Goal: Browse casually: Explore the website without a specific task or goal

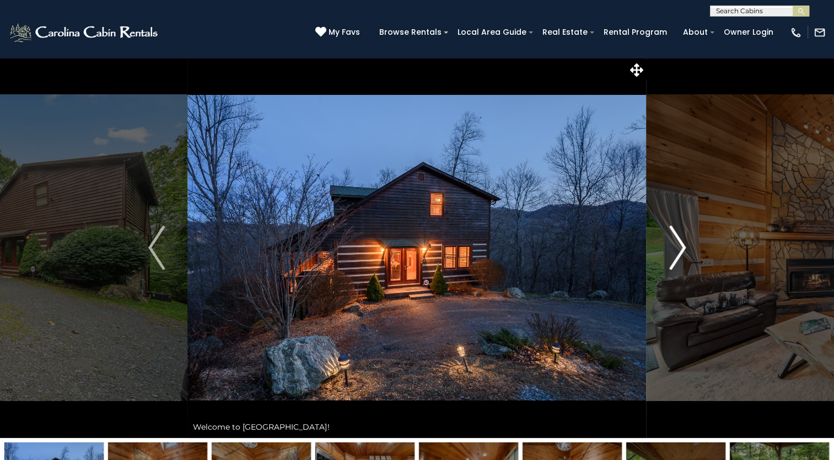
click at [686, 264] on img "Next" at bounding box center [677, 247] width 17 height 44
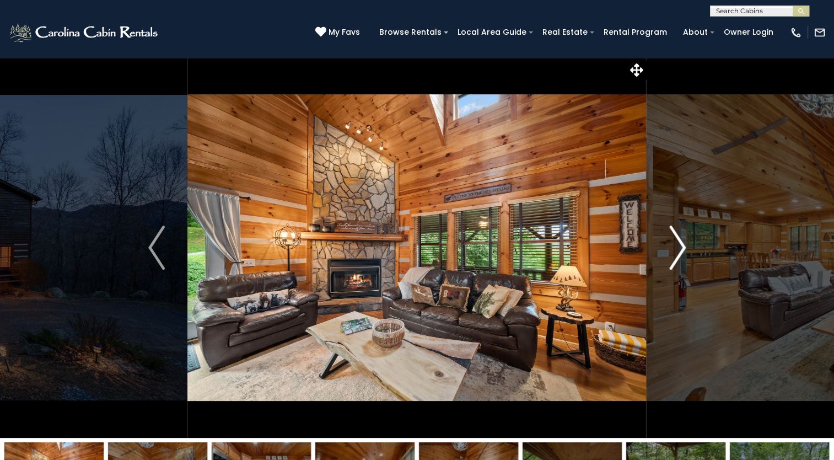
click at [680, 256] on img "Next" at bounding box center [677, 247] width 17 height 44
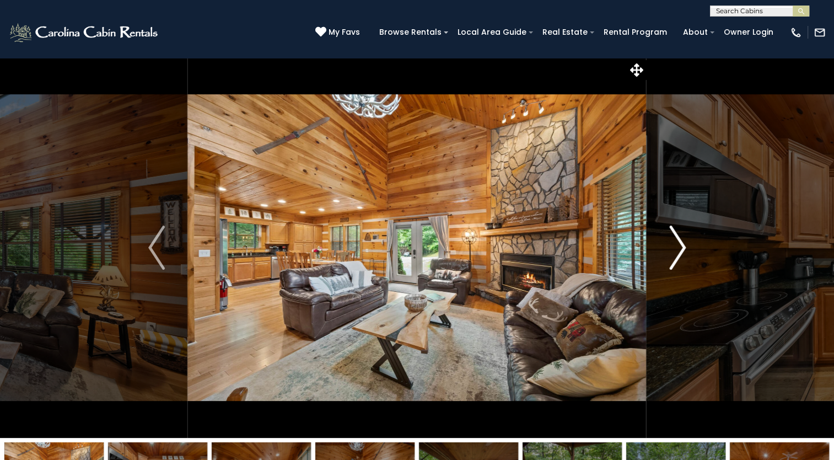
click at [676, 256] on img "Next" at bounding box center [677, 247] width 17 height 44
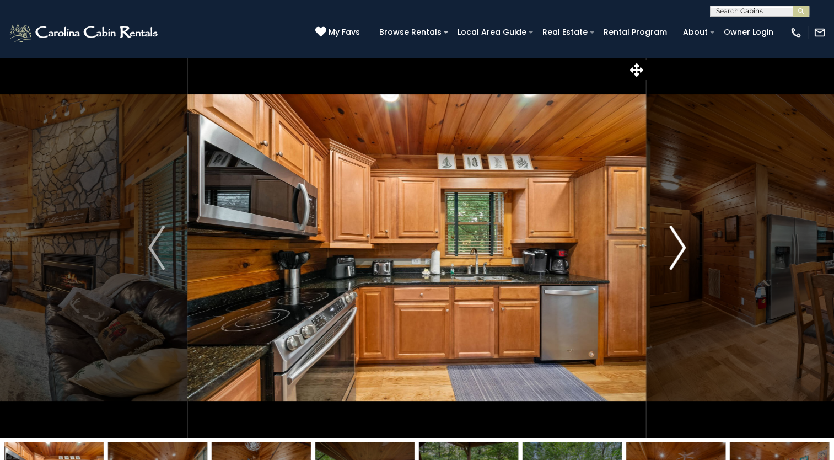
click at [679, 250] on img "Next" at bounding box center [677, 247] width 17 height 44
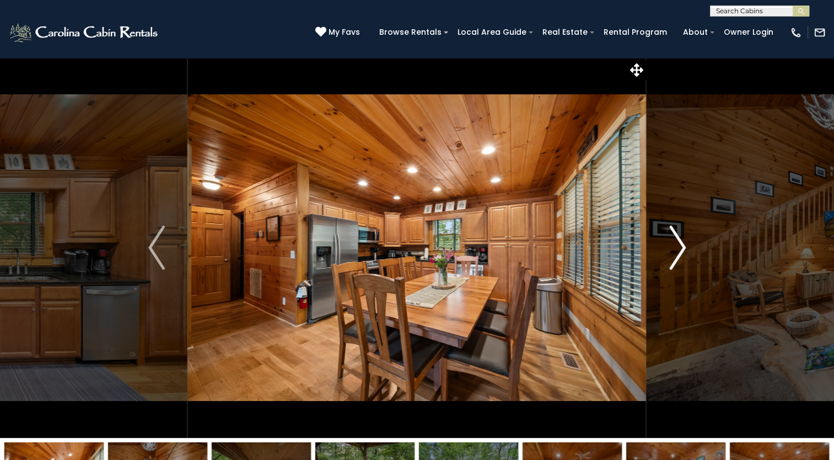
click at [678, 248] on img "Next" at bounding box center [677, 247] width 17 height 44
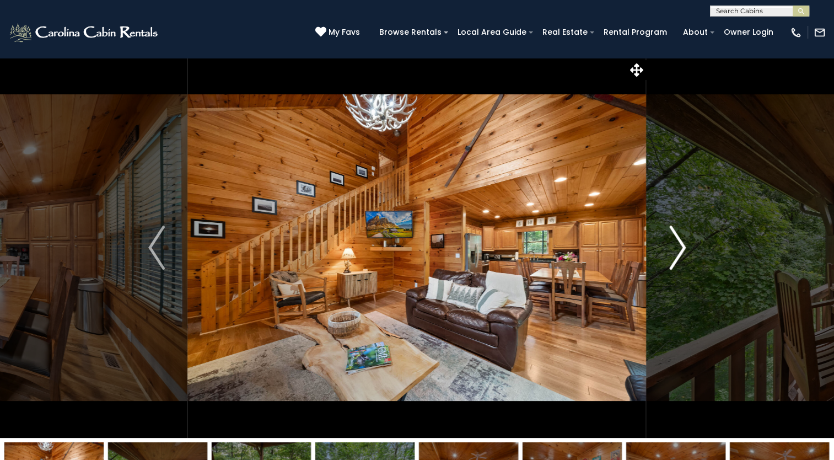
click at [677, 255] on img "Next" at bounding box center [677, 247] width 17 height 44
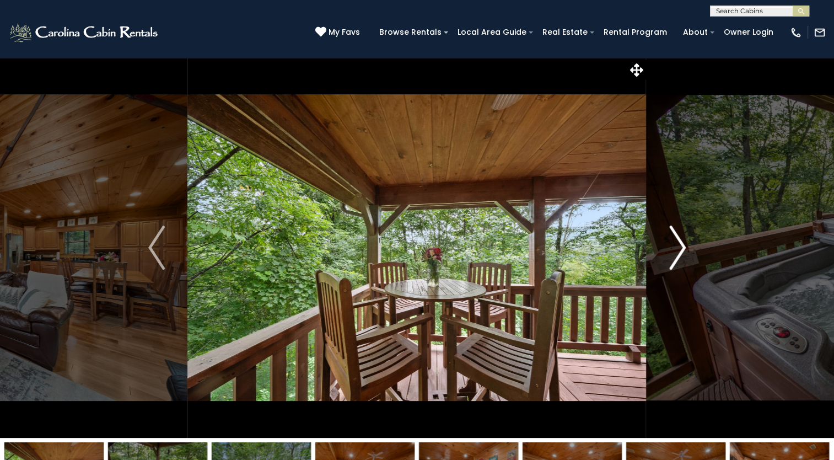
click at [669, 249] on img "Next" at bounding box center [677, 247] width 17 height 44
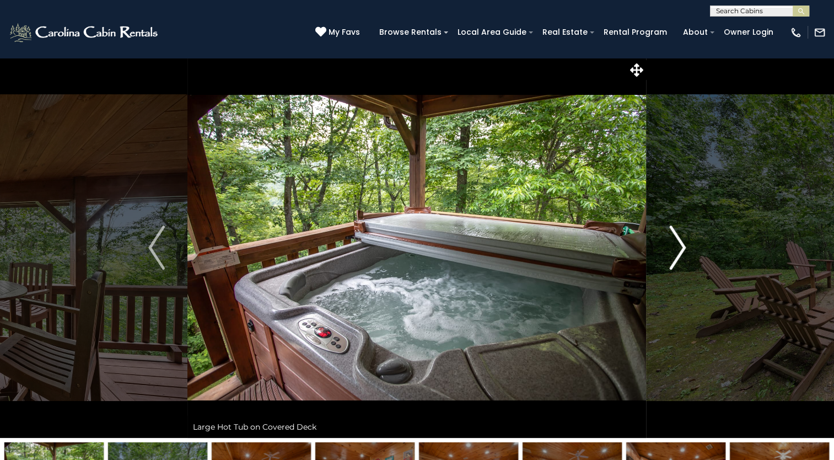
click at [677, 257] on img "Next" at bounding box center [677, 247] width 17 height 44
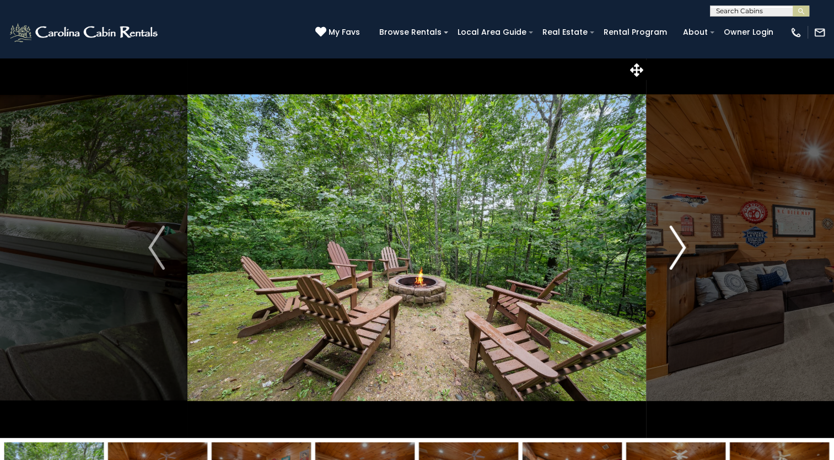
click at [676, 254] on img "Next" at bounding box center [677, 247] width 17 height 44
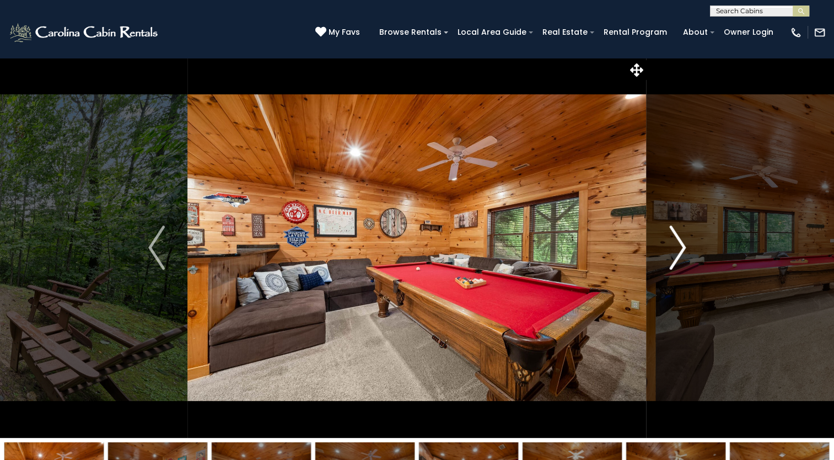
click at [678, 254] on img "Next" at bounding box center [677, 247] width 17 height 44
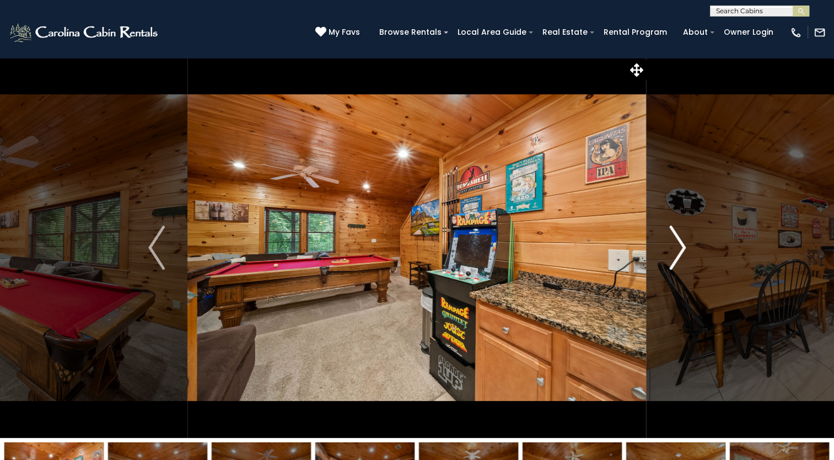
click at [678, 254] on img "Next" at bounding box center [677, 247] width 17 height 44
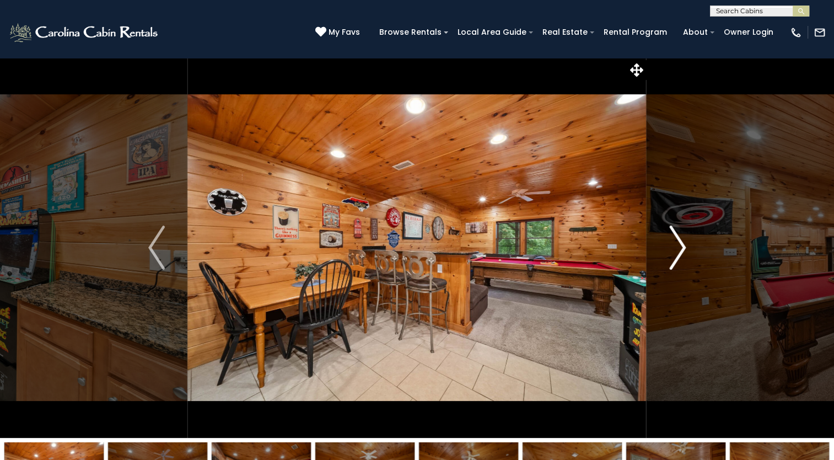
click at [679, 249] on img "Next" at bounding box center [677, 247] width 17 height 44
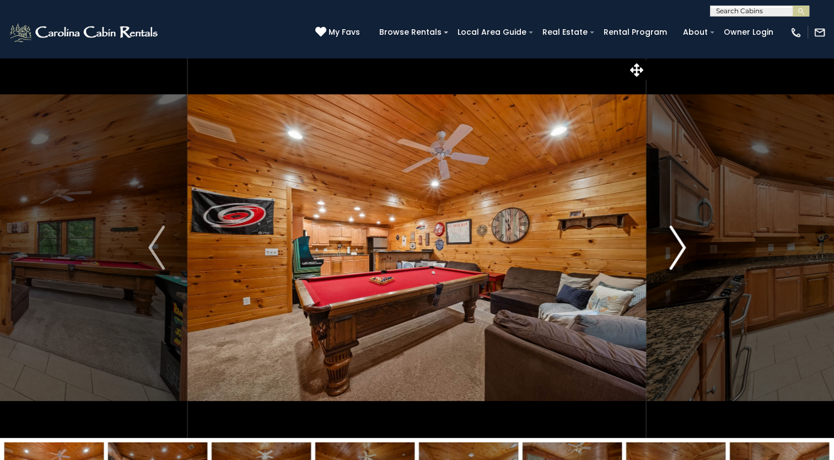
click at [670, 252] on img "Next" at bounding box center [677, 247] width 17 height 44
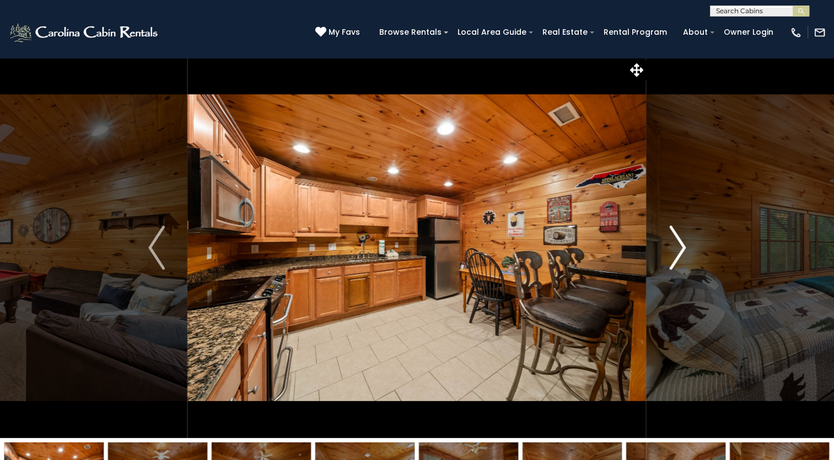
click at [677, 252] on img "Next" at bounding box center [677, 247] width 17 height 44
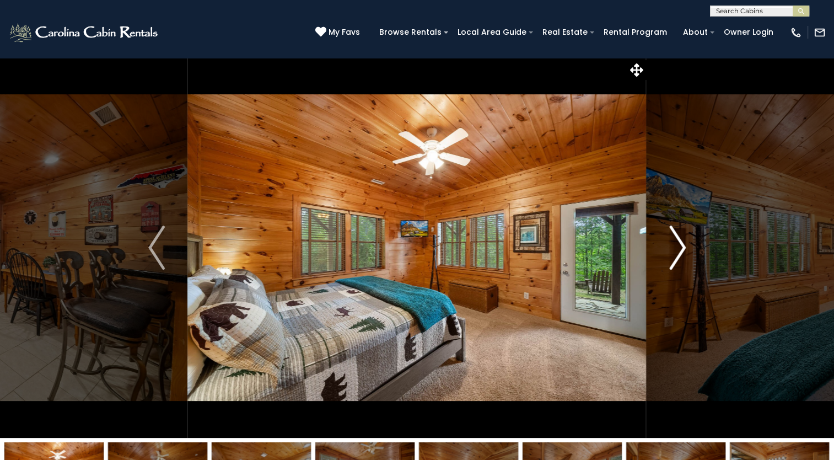
click at [674, 252] on img "Next" at bounding box center [677, 247] width 17 height 44
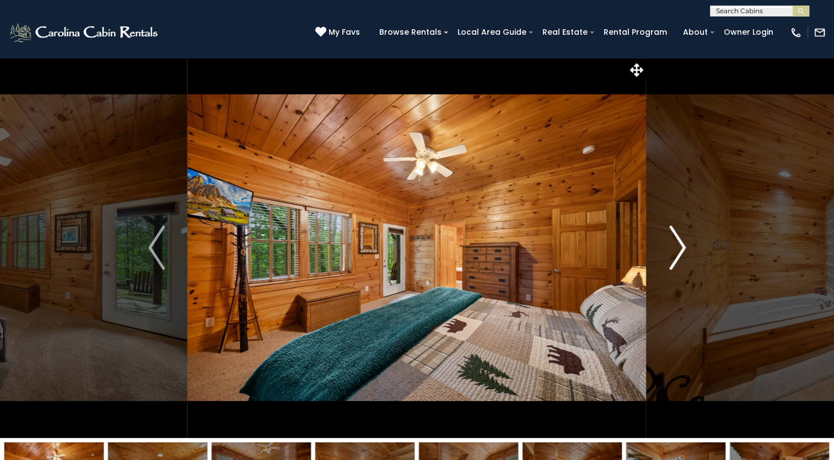
click at [678, 258] on img "Next" at bounding box center [677, 247] width 17 height 44
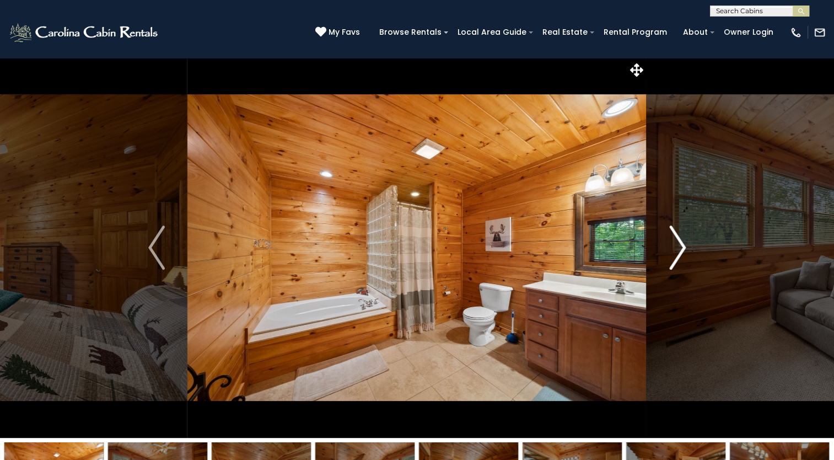
click at [673, 255] on img "Next" at bounding box center [677, 247] width 17 height 44
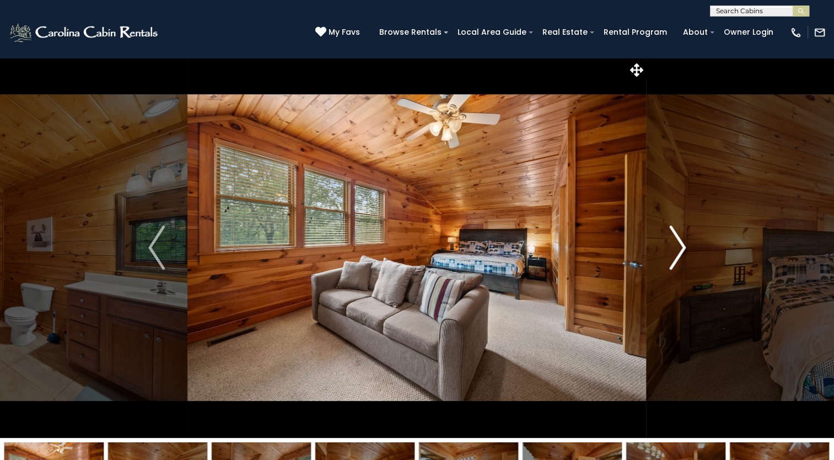
click at [677, 252] on img "Next" at bounding box center [677, 247] width 17 height 44
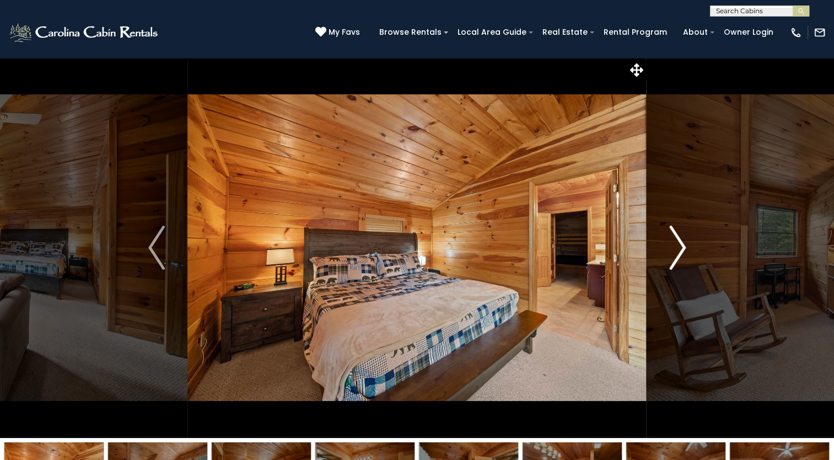
click at [677, 249] on img "Next" at bounding box center [677, 247] width 17 height 44
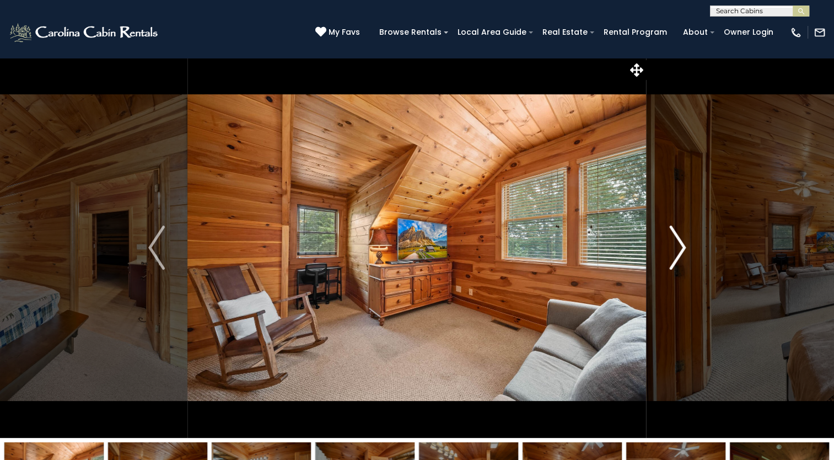
click at [680, 254] on img "Next" at bounding box center [677, 247] width 17 height 44
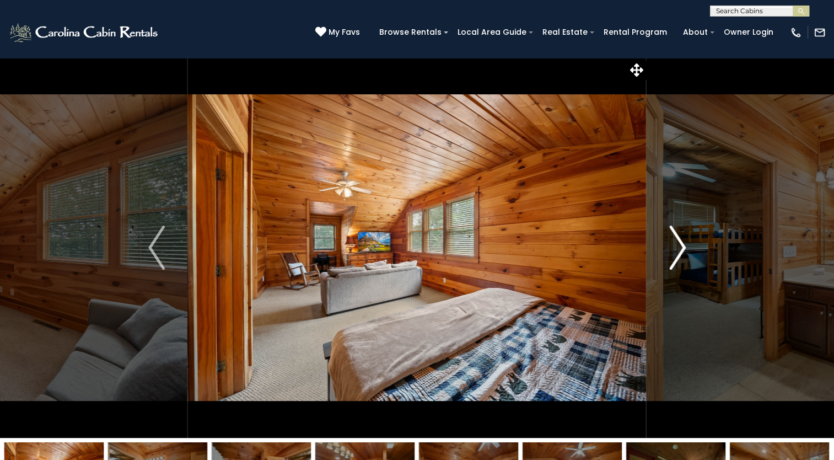
click at [679, 249] on img "Next" at bounding box center [677, 247] width 17 height 44
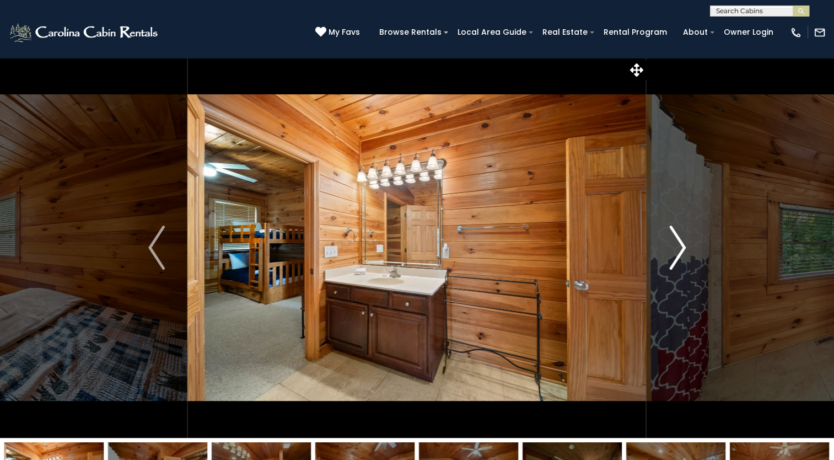
click at [677, 249] on img "Next" at bounding box center [677, 247] width 17 height 44
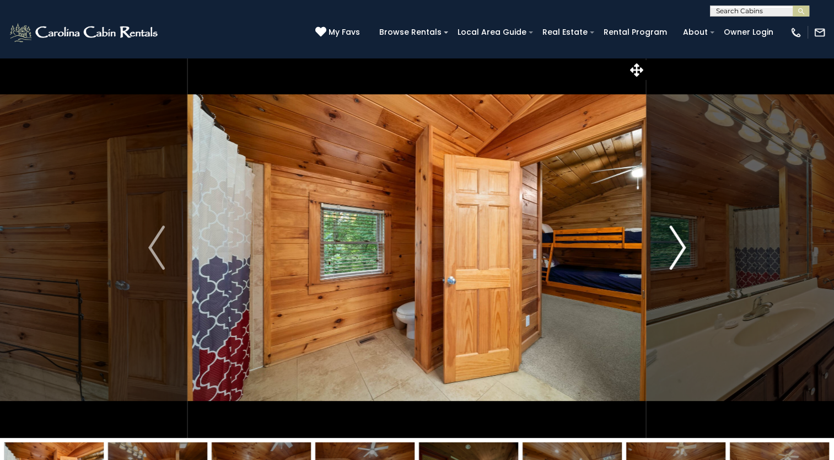
click at [676, 256] on img "Next" at bounding box center [677, 247] width 17 height 44
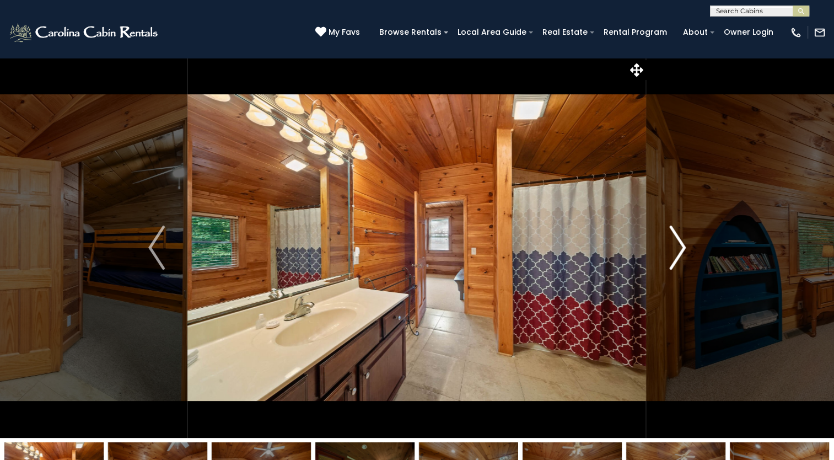
click at [677, 249] on img "Next" at bounding box center [677, 247] width 17 height 44
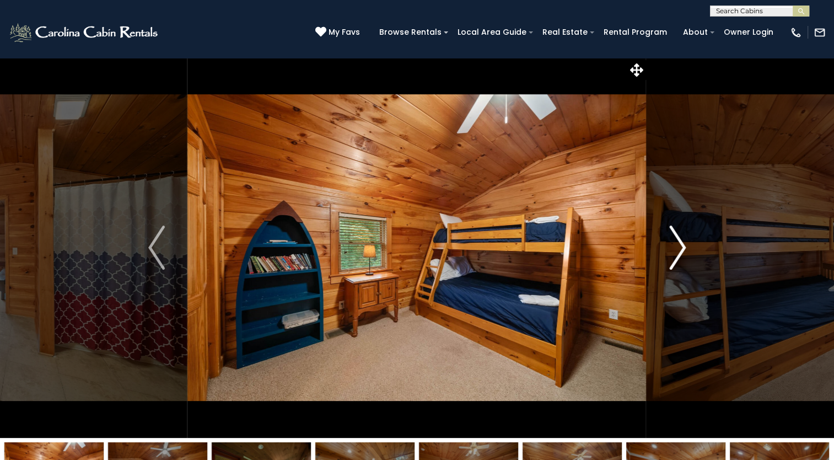
click at [669, 255] on img "Next" at bounding box center [677, 247] width 17 height 44
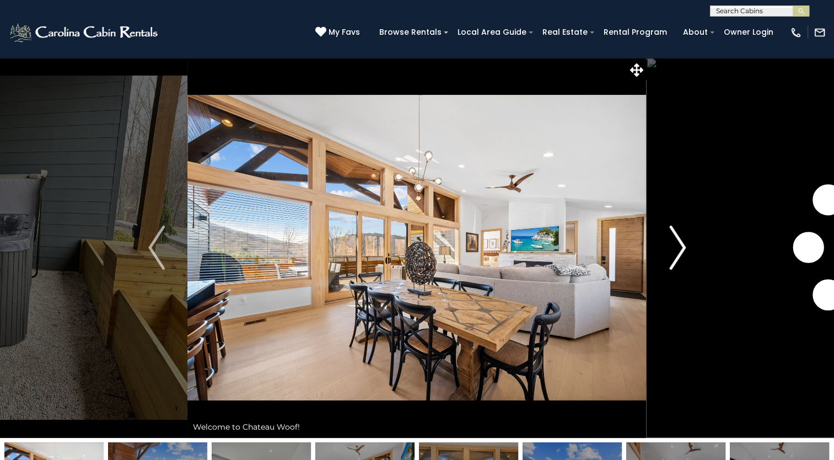
click at [679, 252] on img "Next" at bounding box center [677, 247] width 17 height 44
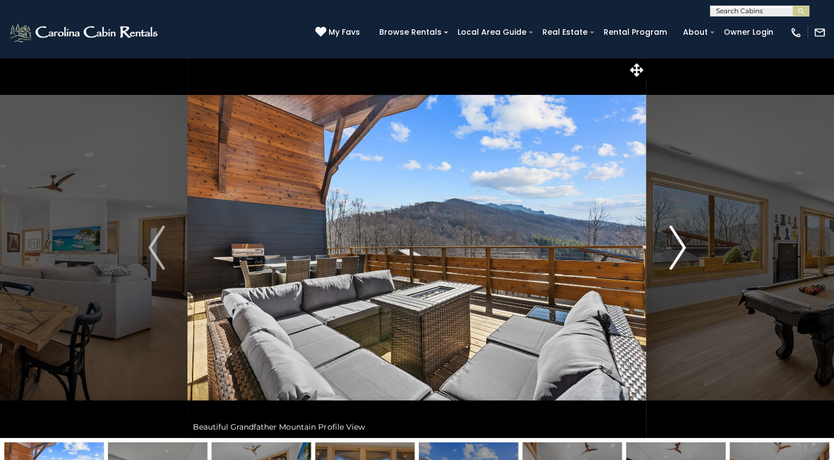
click at [675, 254] on img "Next" at bounding box center [677, 247] width 17 height 44
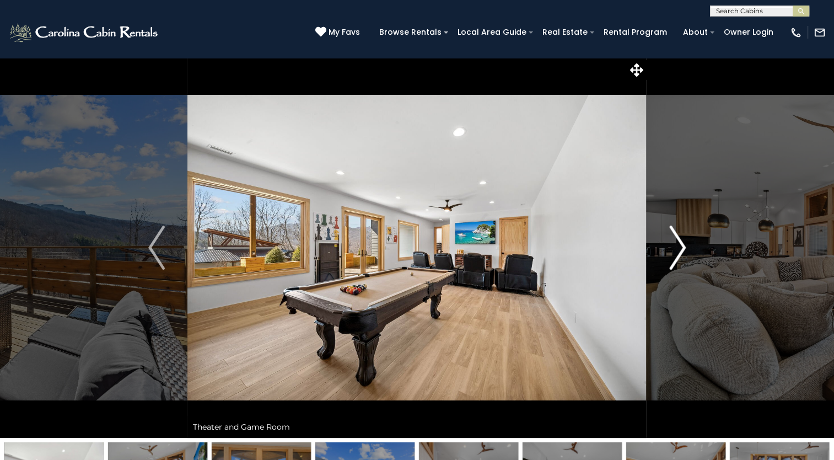
click at [677, 254] on img "Next" at bounding box center [677, 247] width 17 height 44
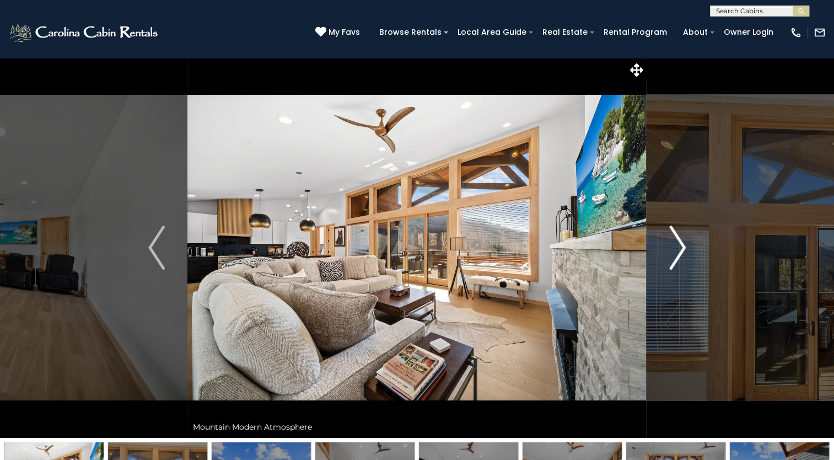
click at [678, 255] on img "Next" at bounding box center [677, 247] width 17 height 44
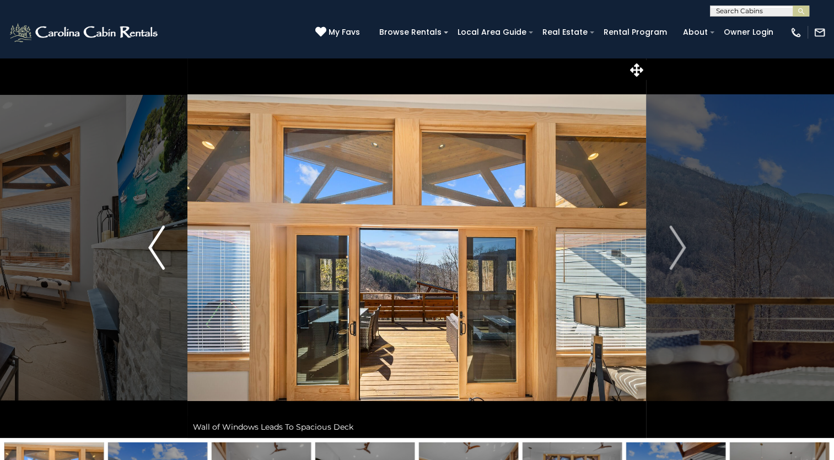
click at [155, 255] on img "Previous" at bounding box center [156, 247] width 17 height 44
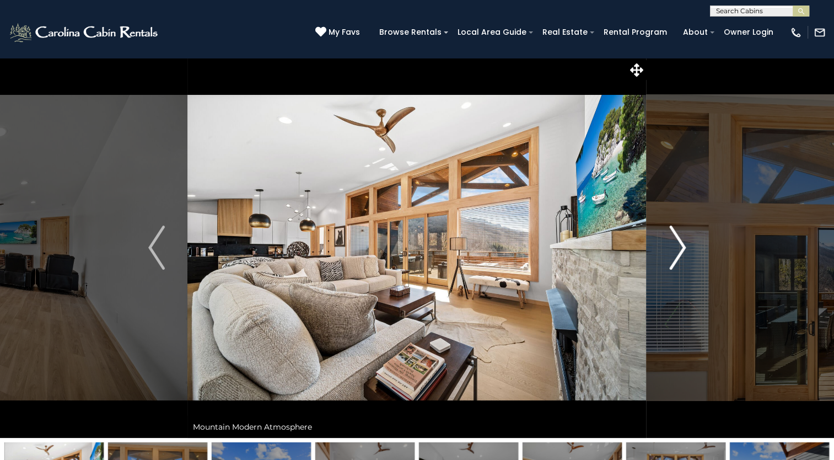
click at [681, 252] on img "Next" at bounding box center [677, 247] width 17 height 44
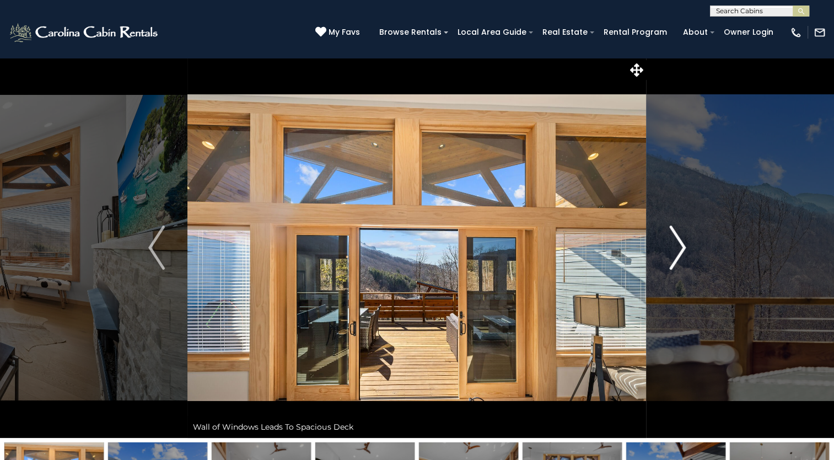
click at [683, 259] on img "Next" at bounding box center [677, 247] width 17 height 44
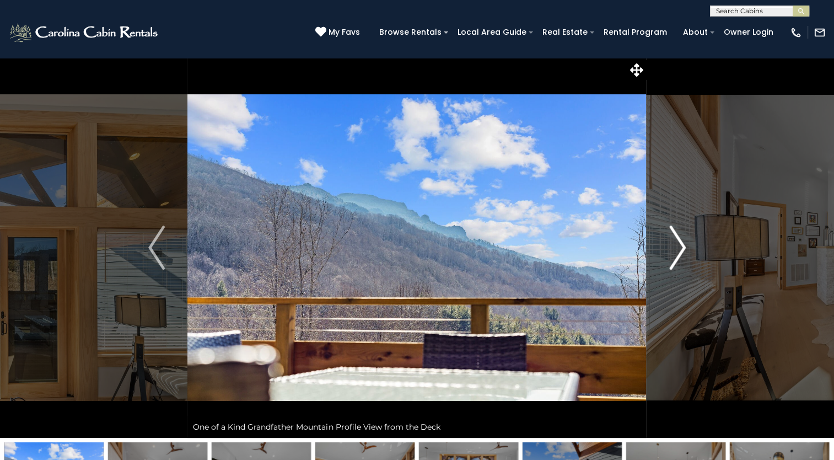
click at [679, 252] on img "Next" at bounding box center [677, 247] width 17 height 44
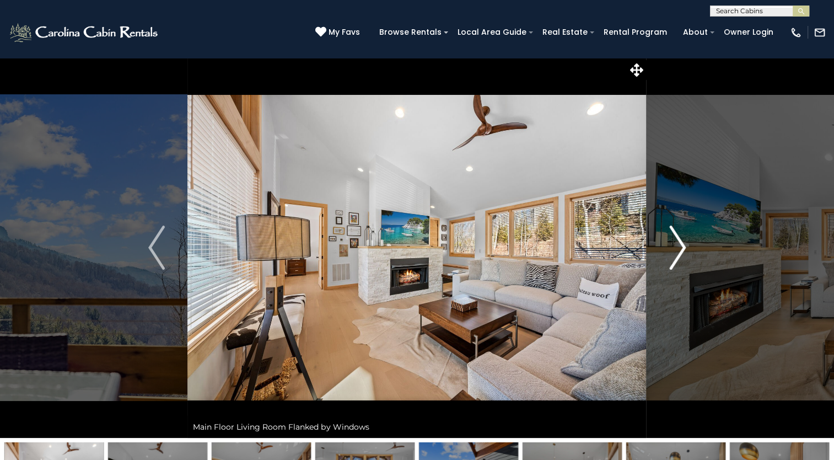
click at [681, 254] on img "Next" at bounding box center [677, 247] width 17 height 44
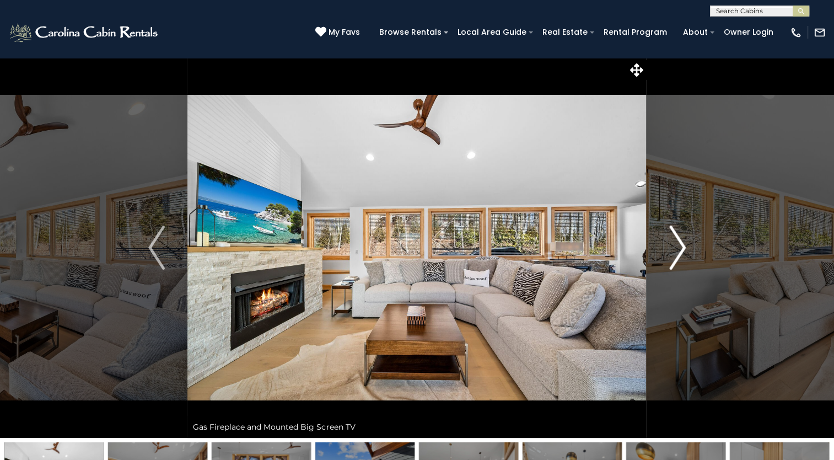
click at [675, 256] on img "Next" at bounding box center [677, 247] width 17 height 44
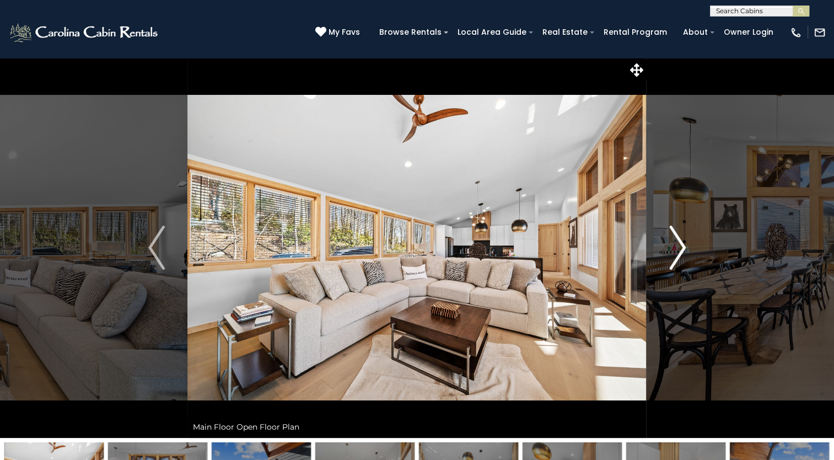
click at [673, 255] on img "Next" at bounding box center [677, 247] width 17 height 44
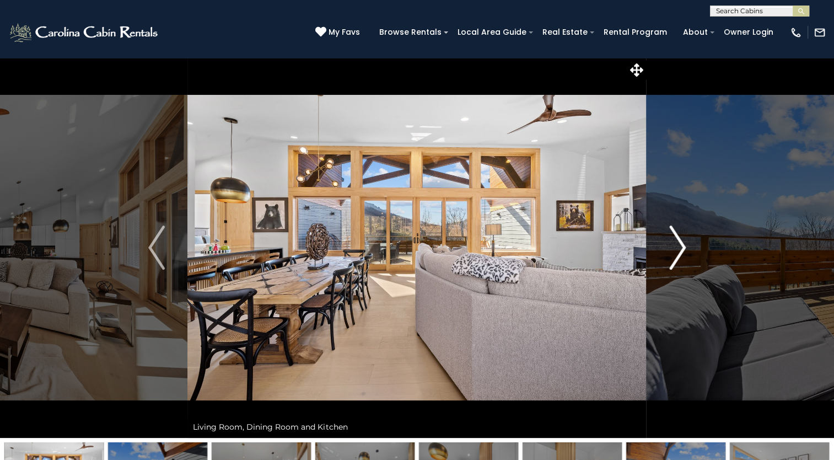
click at [679, 246] on img "Next" at bounding box center [677, 247] width 17 height 44
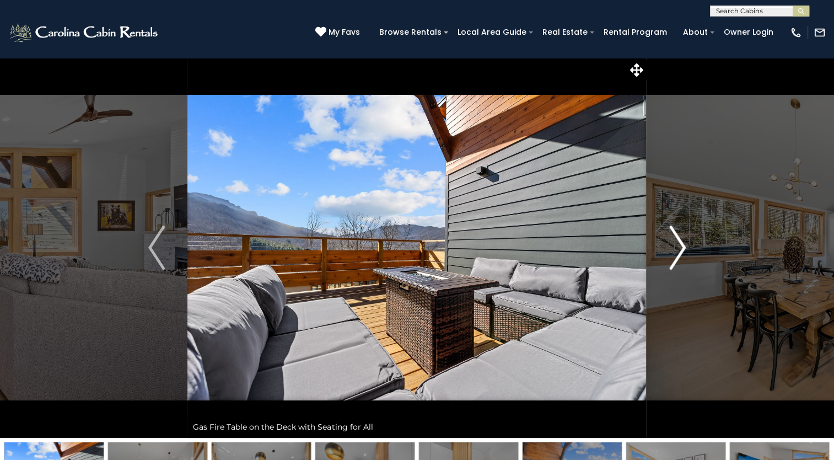
click at [679, 252] on img "Next" at bounding box center [677, 247] width 17 height 44
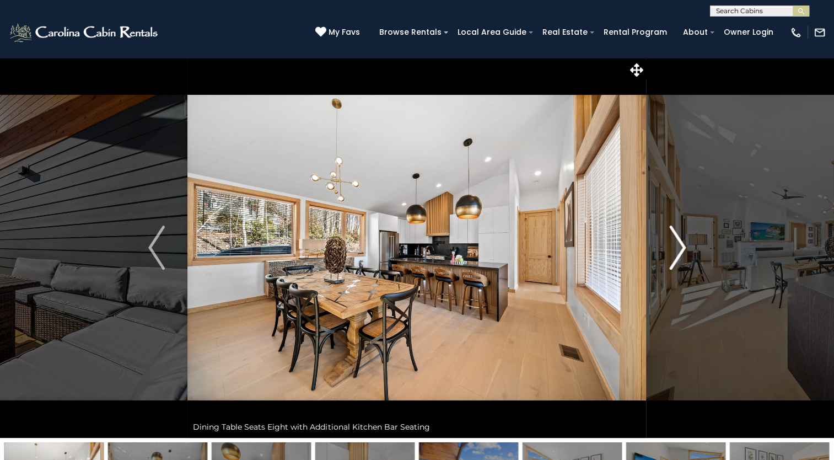
click at [680, 256] on img "Next" at bounding box center [677, 247] width 17 height 44
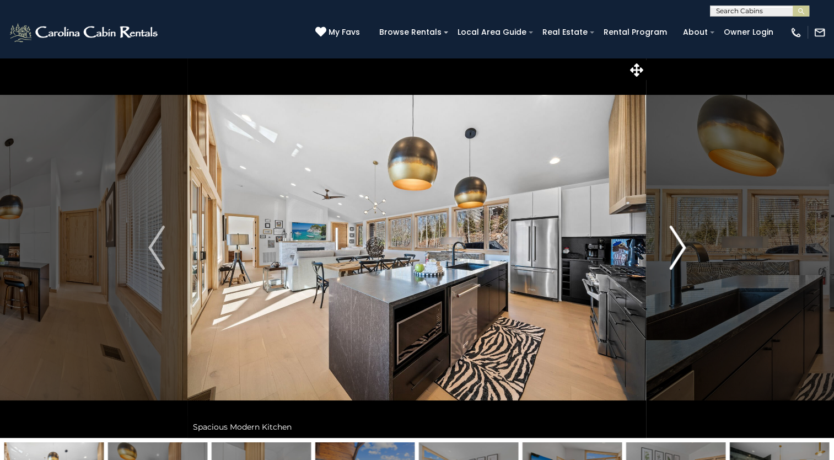
click at [677, 254] on img "Next" at bounding box center [677, 247] width 17 height 44
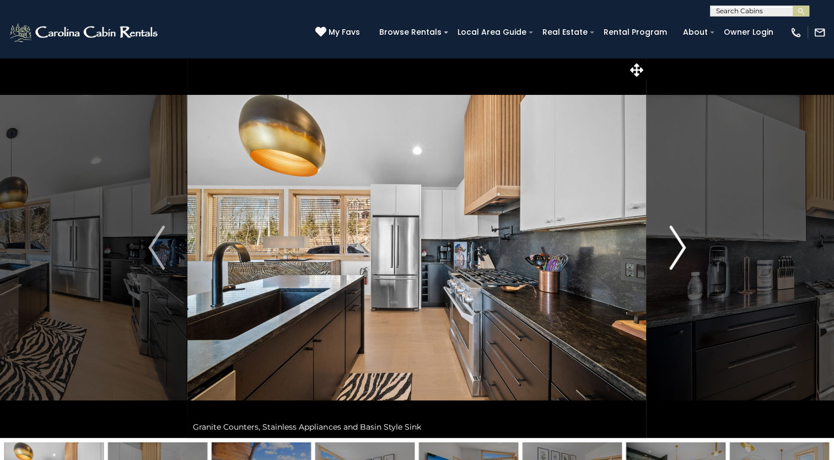
click at [684, 254] on img "Next" at bounding box center [677, 247] width 17 height 44
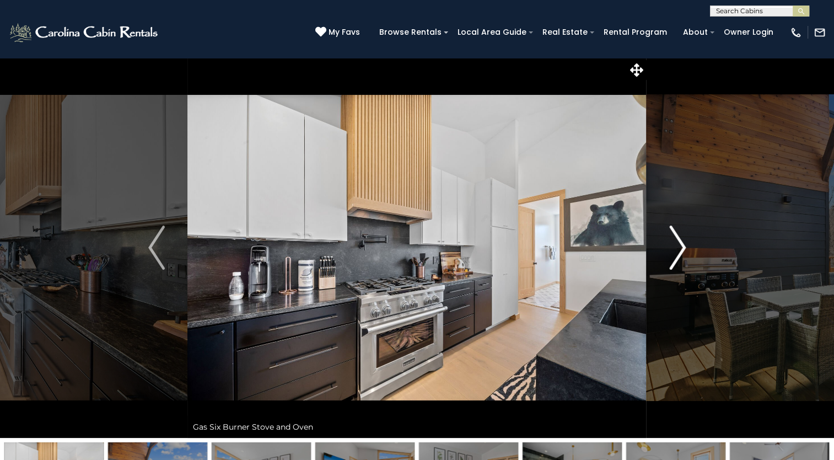
click at [676, 251] on img "Next" at bounding box center [677, 247] width 17 height 44
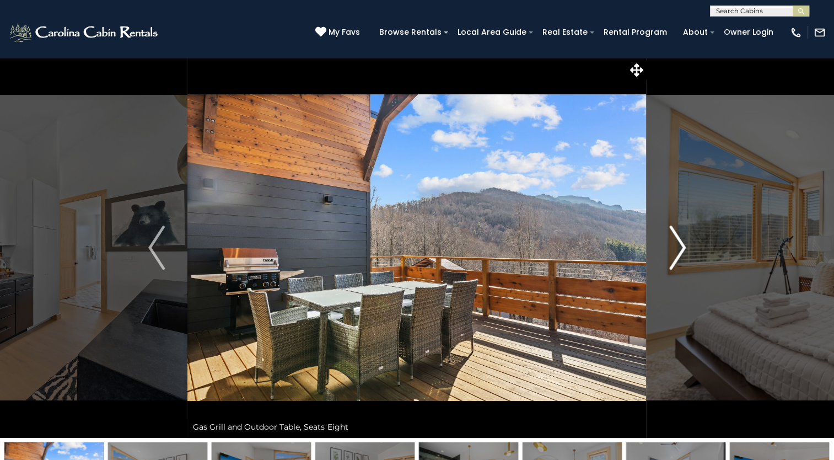
click at [673, 252] on img "Next" at bounding box center [677, 247] width 17 height 44
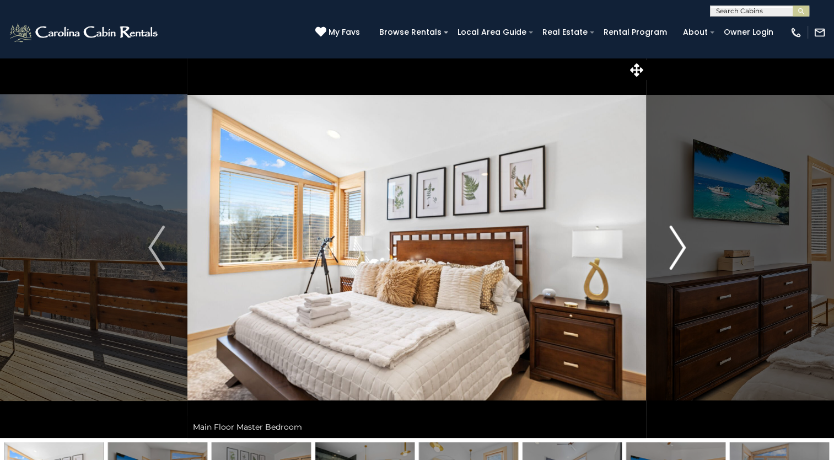
click at [677, 249] on img "Next" at bounding box center [677, 247] width 17 height 44
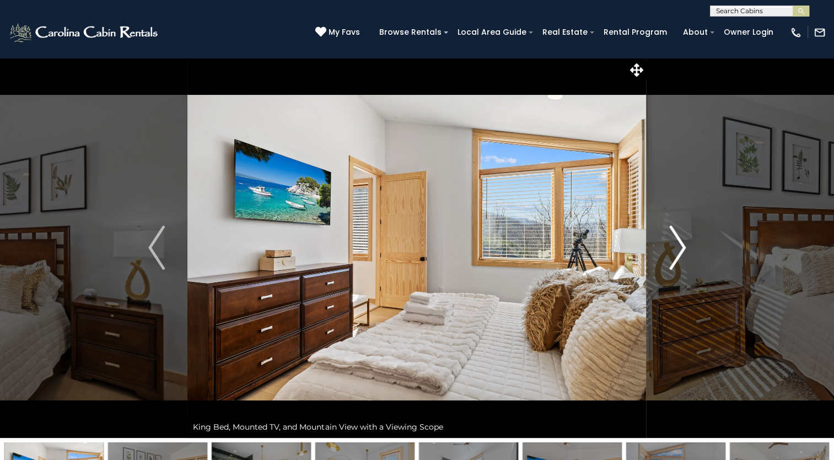
click at [672, 253] on img "Next" at bounding box center [677, 247] width 17 height 44
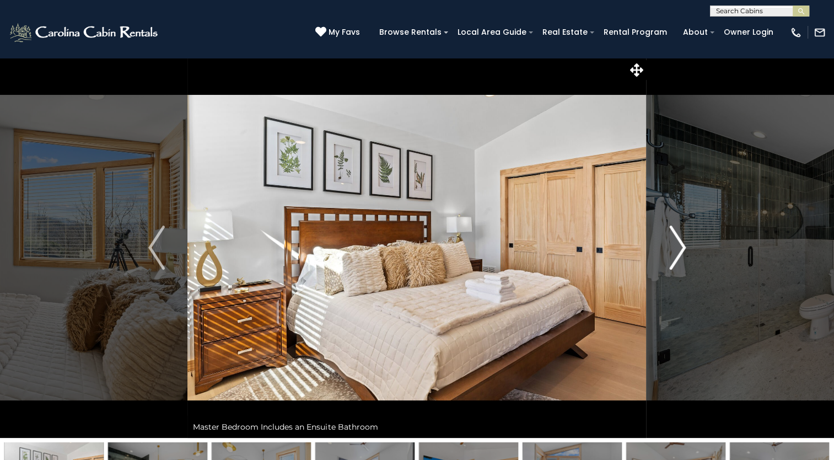
click at [676, 249] on img "Next" at bounding box center [677, 247] width 17 height 44
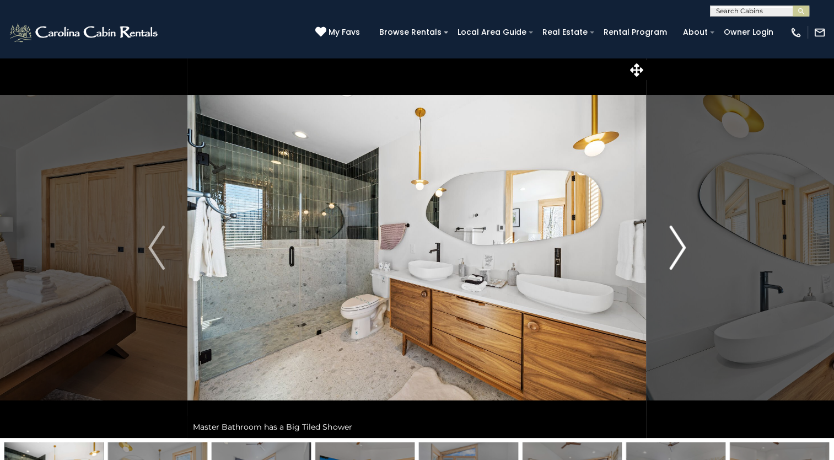
click at [673, 251] on img "Next" at bounding box center [677, 247] width 17 height 44
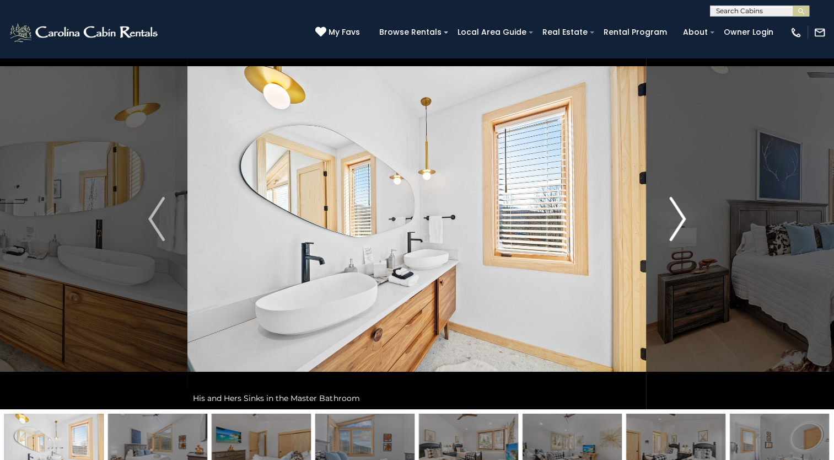
scroll to position [26, 0]
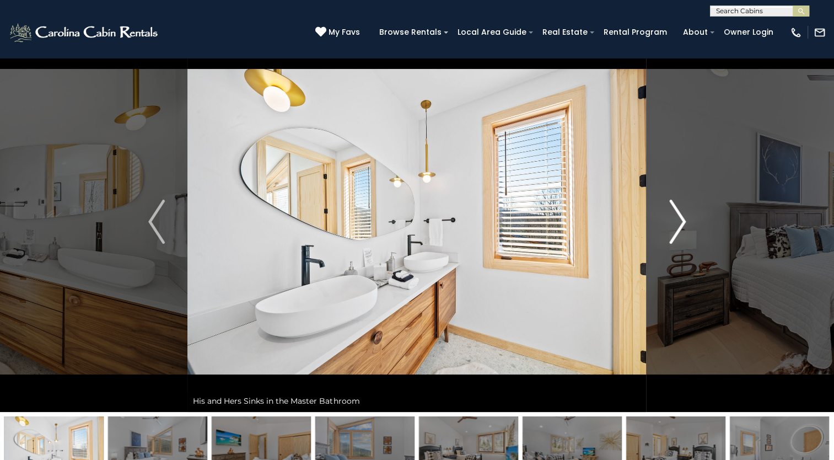
click at [677, 229] on img "Next" at bounding box center [677, 222] width 17 height 44
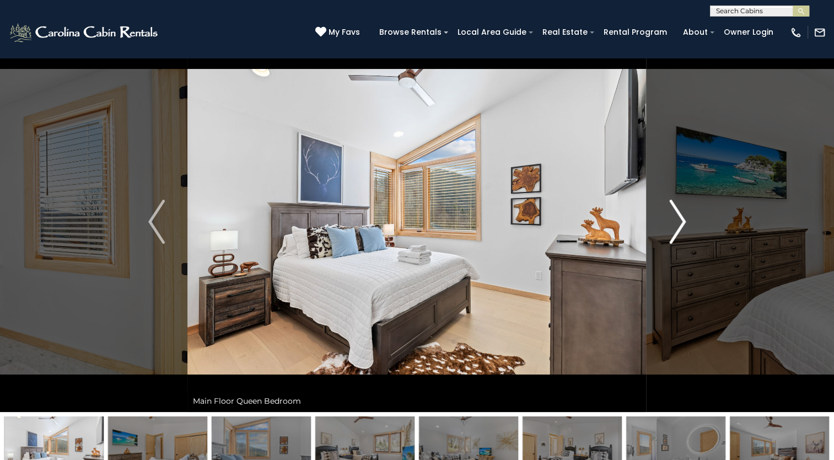
click at [675, 223] on img "Next" at bounding box center [677, 222] width 17 height 44
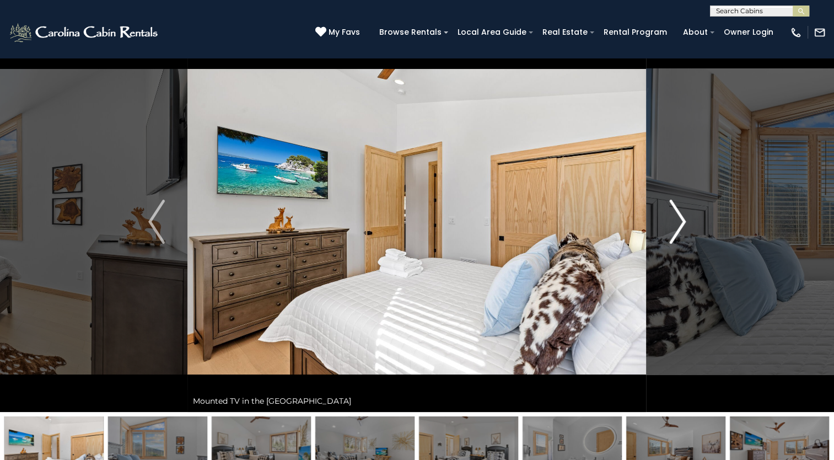
click at [677, 225] on img "Next" at bounding box center [677, 222] width 17 height 44
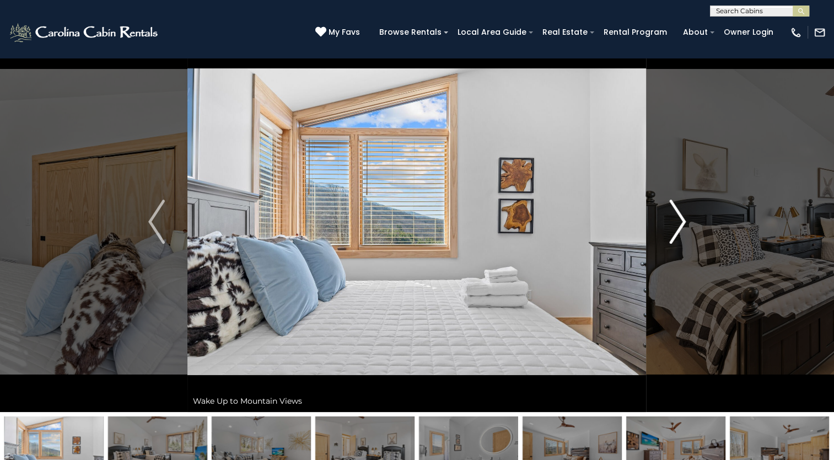
click at [669, 225] on img "Next" at bounding box center [677, 222] width 17 height 44
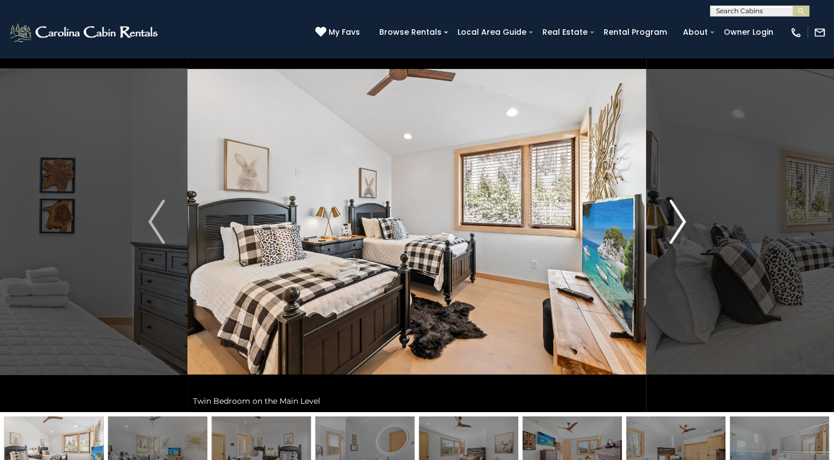
click at [673, 224] on img "Next" at bounding box center [677, 222] width 17 height 44
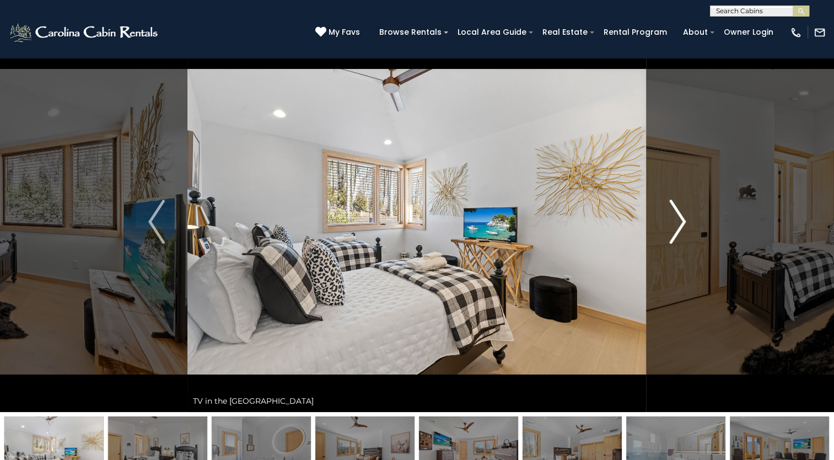
click at [676, 224] on img "Next" at bounding box center [677, 222] width 17 height 44
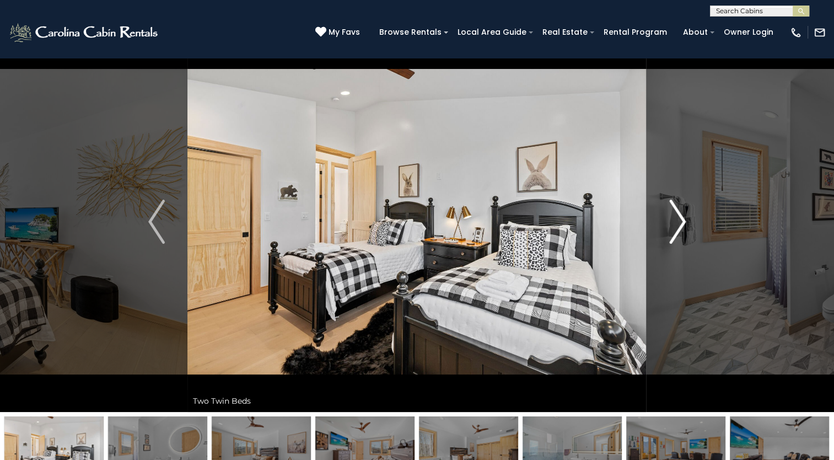
click at [676, 229] on img "Next" at bounding box center [677, 222] width 17 height 44
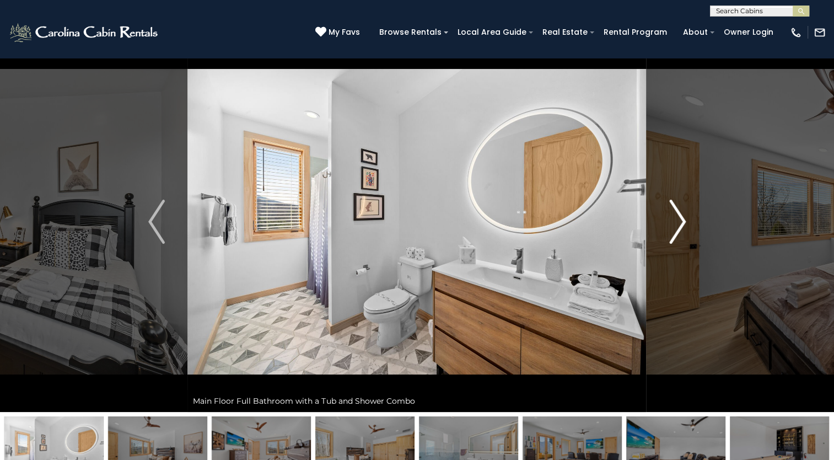
click at [670, 223] on img "Next" at bounding box center [677, 222] width 17 height 44
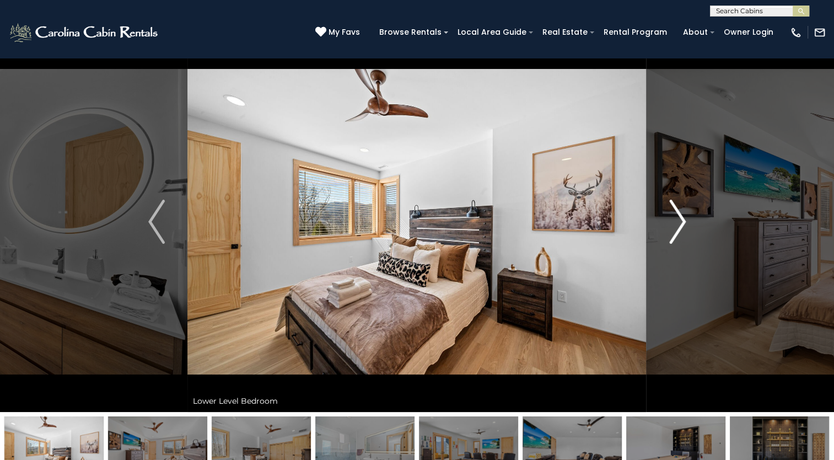
click at [671, 224] on img "Next" at bounding box center [677, 222] width 17 height 44
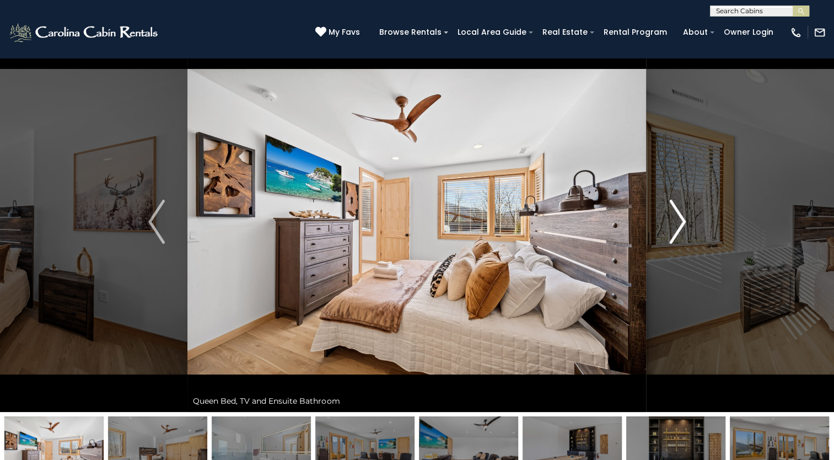
click at [676, 223] on img "Next" at bounding box center [677, 222] width 17 height 44
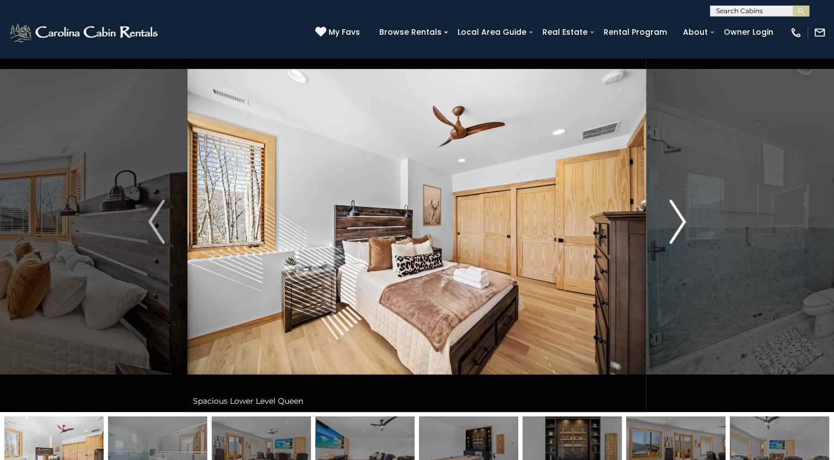
click at [675, 224] on img "Next" at bounding box center [677, 222] width 17 height 44
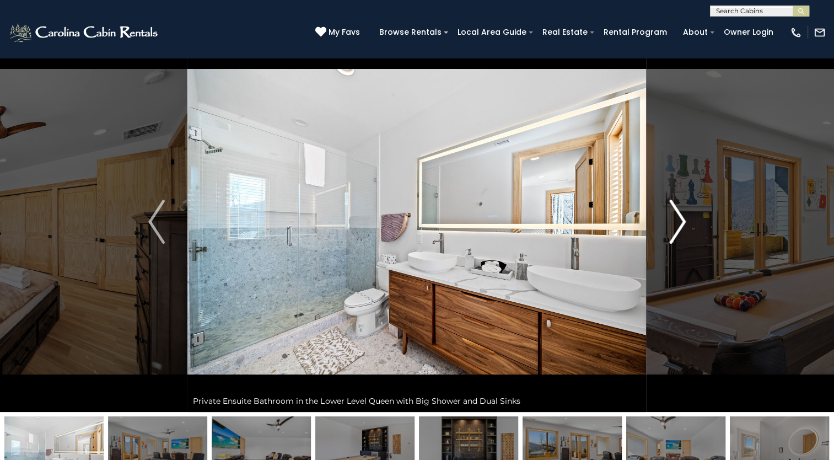
click at [673, 225] on img "Next" at bounding box center [677, 222] width 17 height 44
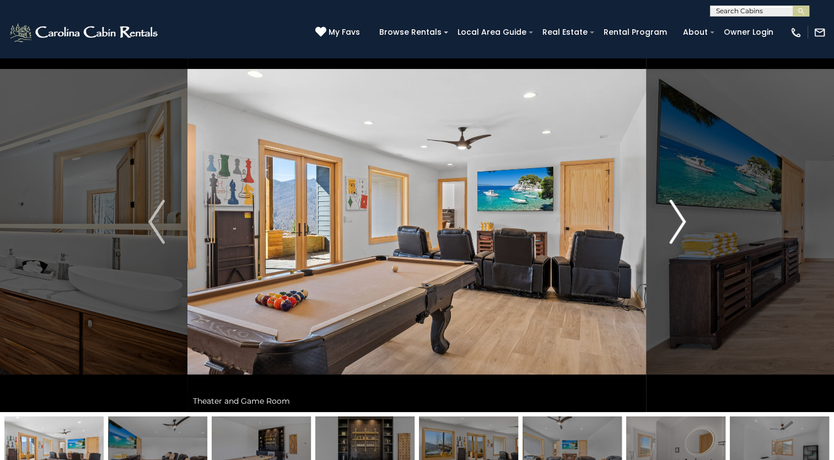
click at [679, 220] on img "Next" at bounding box center [677, 222] width 17 height 44
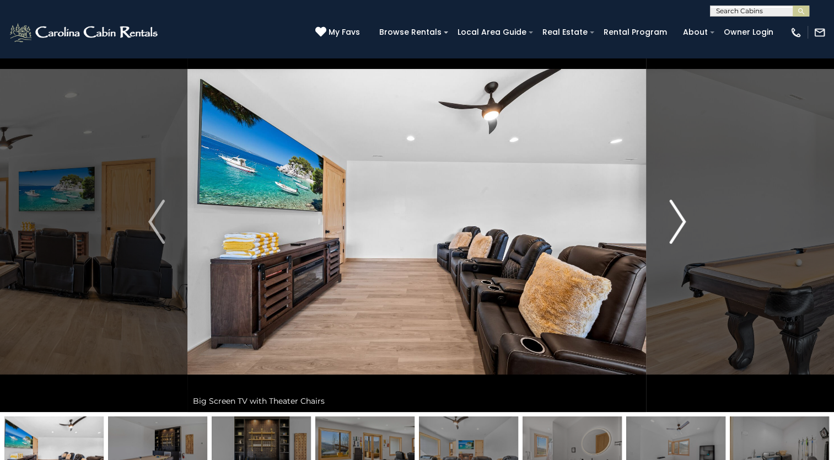
click at [676, 224] on img "Next" at bounding box center [677, 222] width 17 height 44
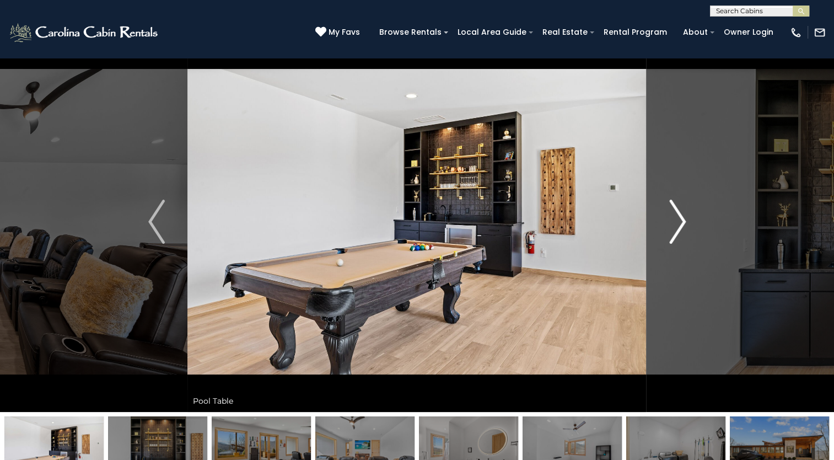
click at [679, 224] on img "Next" at bounding box center [677, 222] width 17 height 44
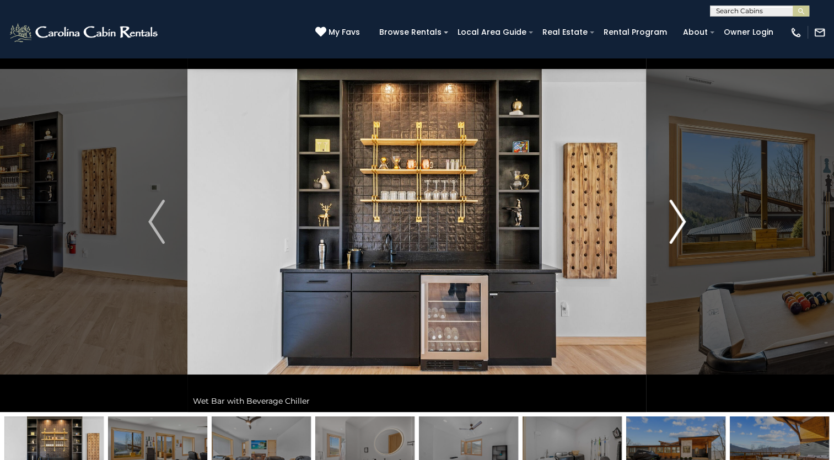
click at [670, 234] on img "Next" at bounding box center [677, 222] width 17 height 44
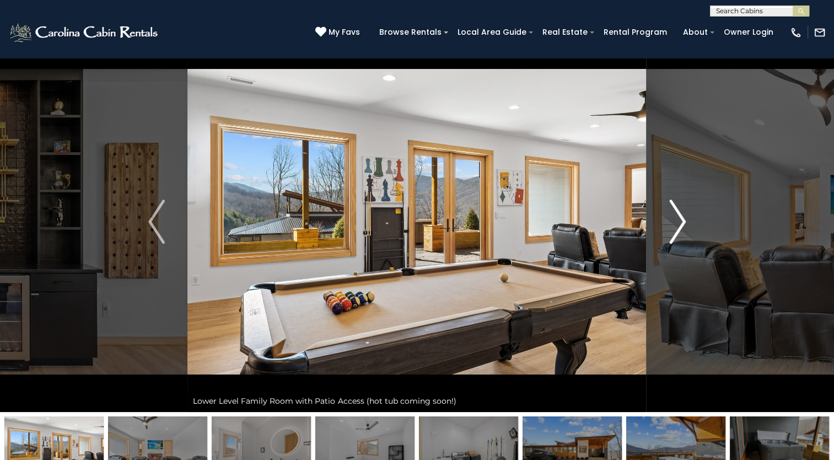
click at [674, 227] on img "Next" at bounding box center [677, 222] width 17 height 44
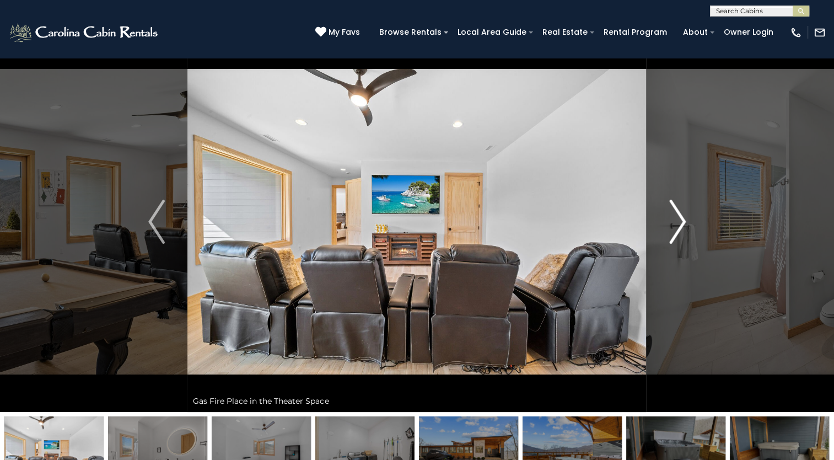
click at [676, 225] on img "Next" at bounding box center [677, 222] width 17 height 44
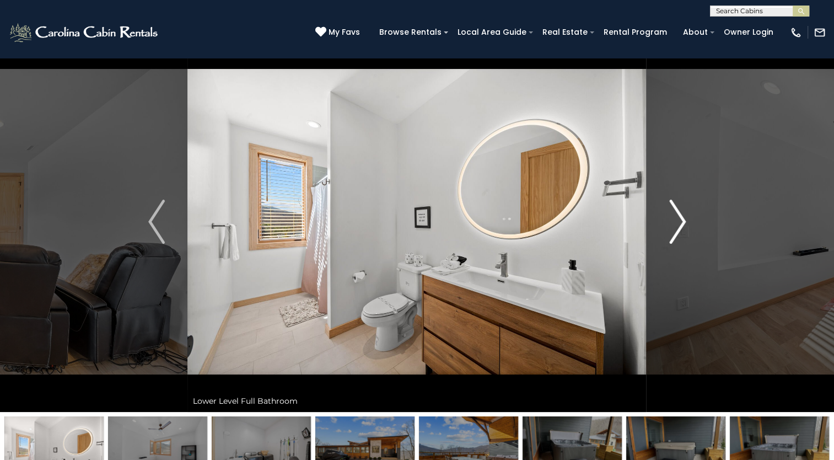
click at [675, 227] on img "Next" at bounding box center [677, 222] width 17 height 44
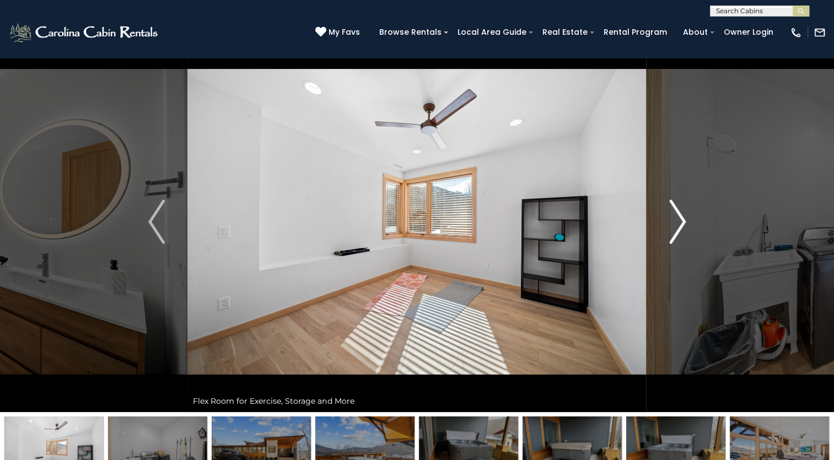
click at [669, 225] on img "Next" at bounding box center [677, 222] width 17 height 44
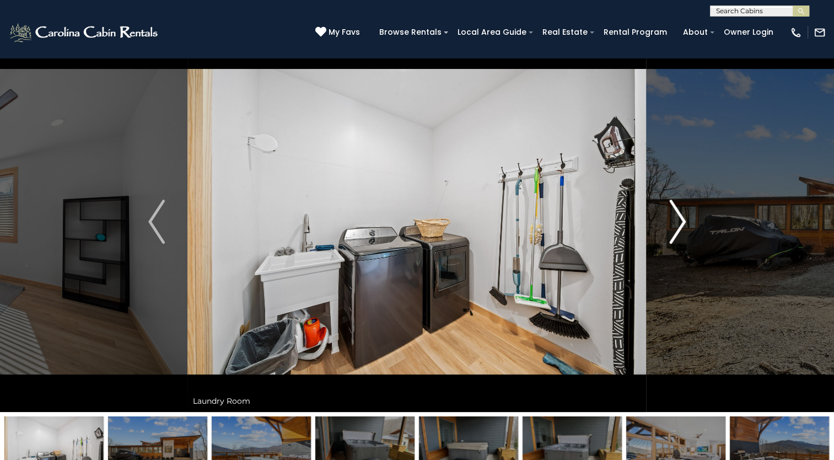
click at [684, 219] on img "Next" at bounding box center [677, 222] width 17 height 44
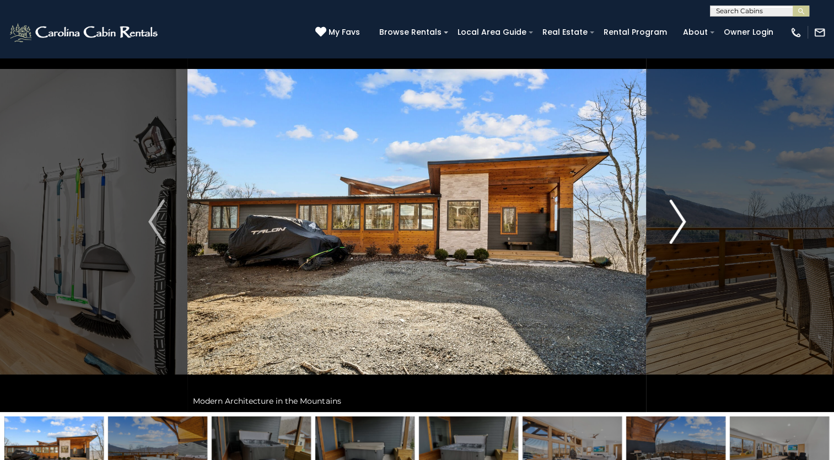
click at [679, 221] on img "Next" at bounding box center [677, 222] width 17 height 44
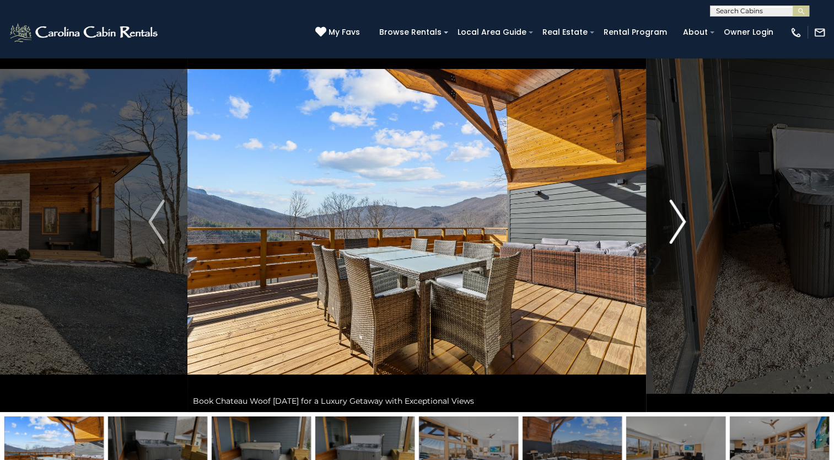
click at [675, 229] on img "Next" at bounding box center [677, 222] width 17 height 44
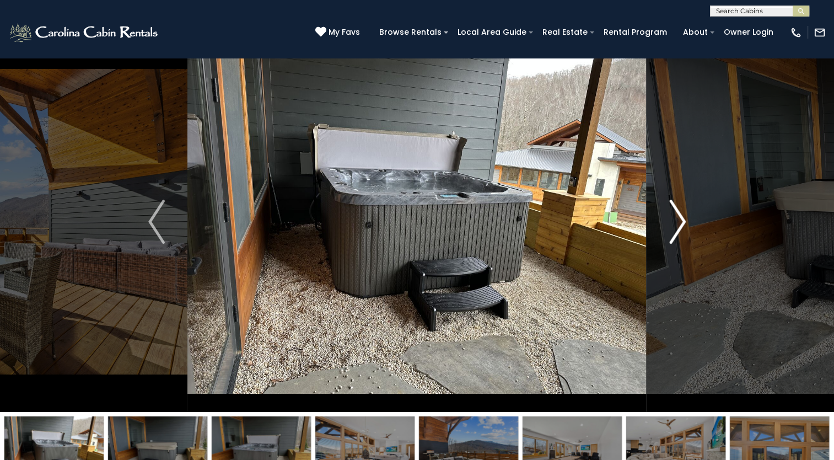
click at [677, 225] on img "Next" at bounding box center [677, 222] width 17 height 44
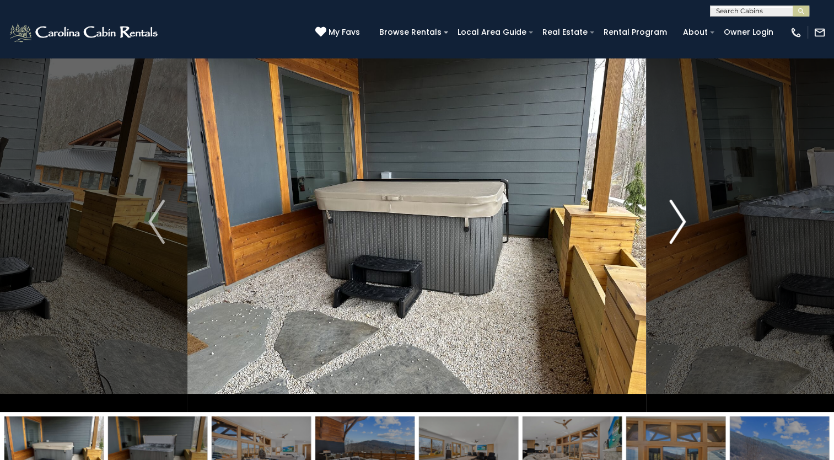
click at [685, 220] on img "Next" at bounding box center [677, 222] width 17 height 44
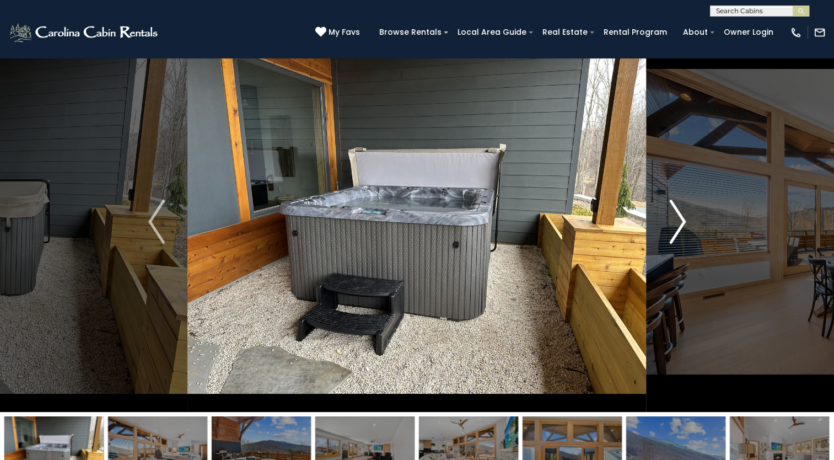
click at [679, 225] on img "Next" at bounding box center [677, 222] width 17 height 44
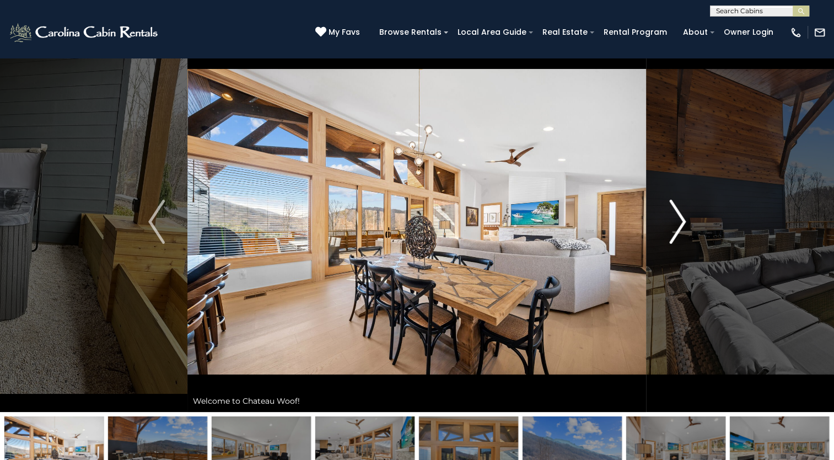
click at [679, 222] on img "Next" at bounding box center [677, 222] width 17 height 44
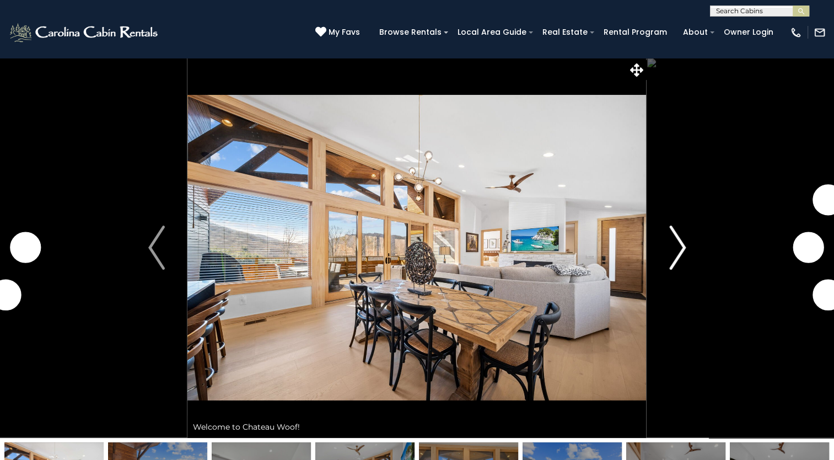
click at [673, 263] on img "Next" at bounding box center [677, 247] width 17 height 44
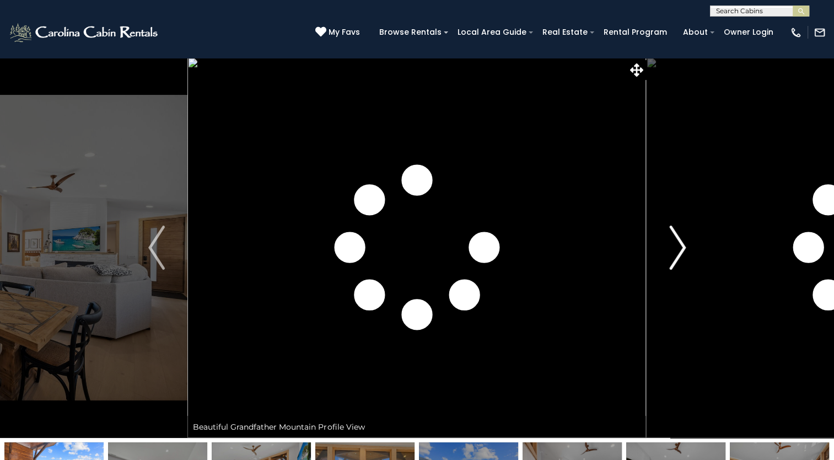
click at [673, 263] on img "Next" at bounding box center [677, 247] width 17 height 44
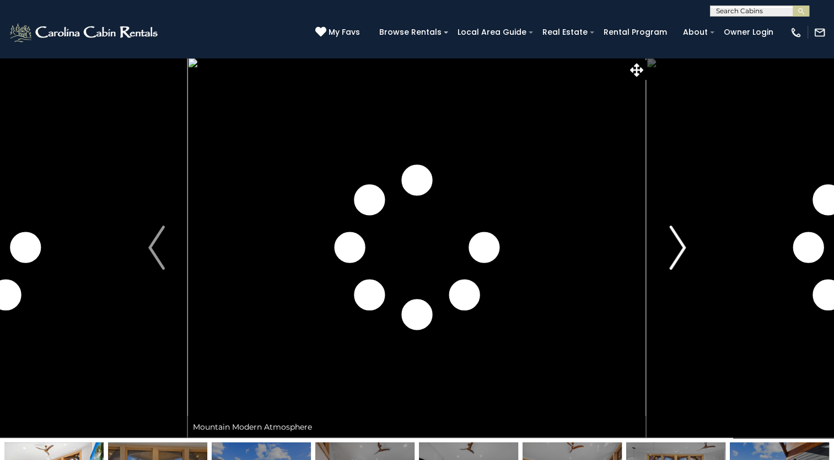
click at [673, 263] on img "Next" at bounding box center [677, 247] width 17 height 44
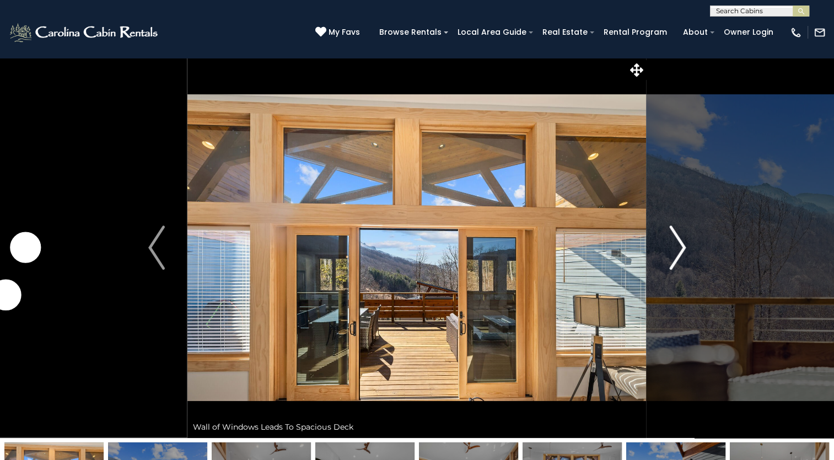
click at [673, 263] on img "Next" at bounding box center [677, 247] width 17 height 44
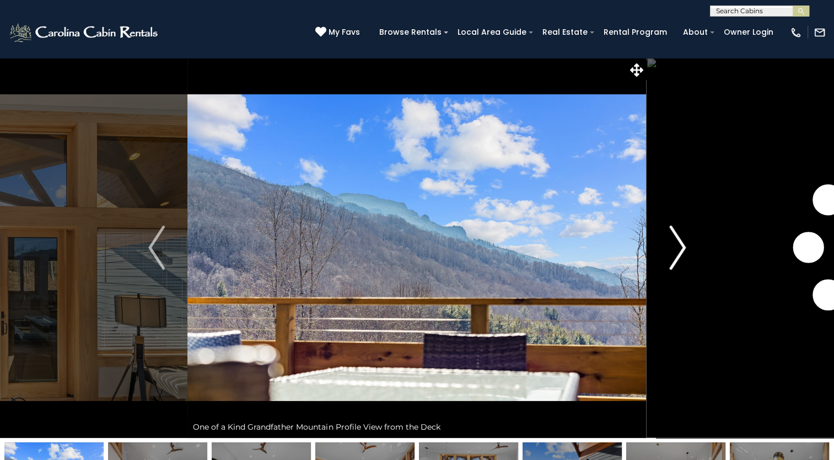
click at [673, 263] on img "Next" at bounding box center [677, 247] width 17 height 44
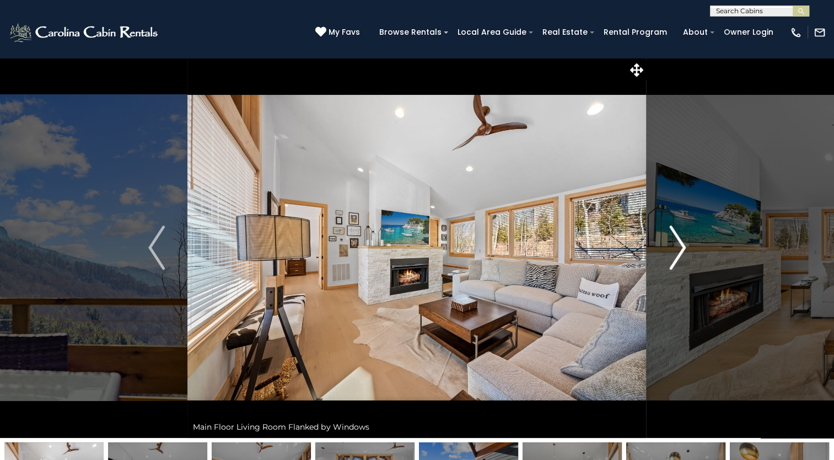
click at [673, 263] on img "Next" at bounding box center [677, 247] width 17 height 44
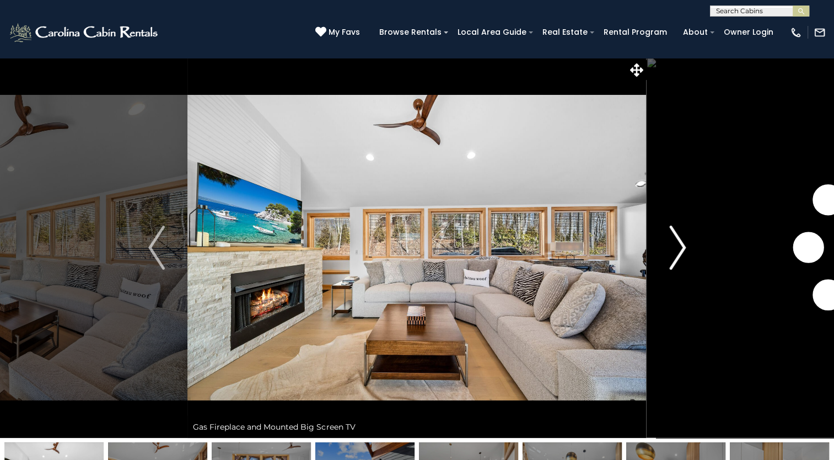
click at [673, 263] on img "Next" at bounding box center [677, 247] width 17 height 44
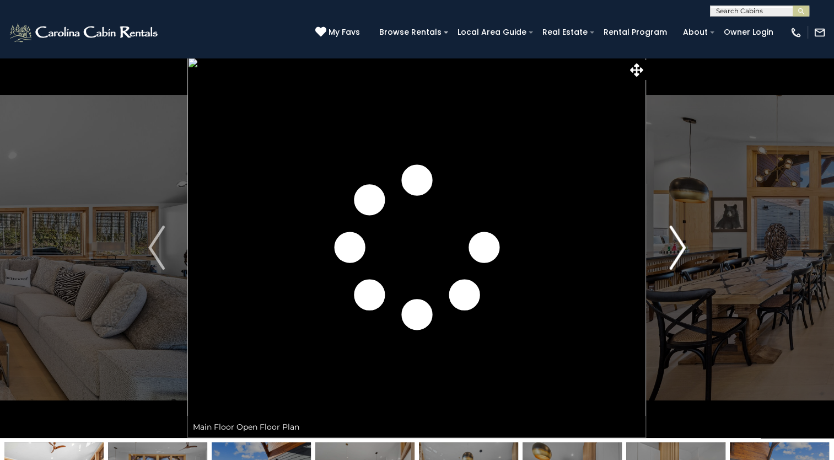
click at [673, 263] on img "Next" at bounding box center [677, 247] width 17 height 44
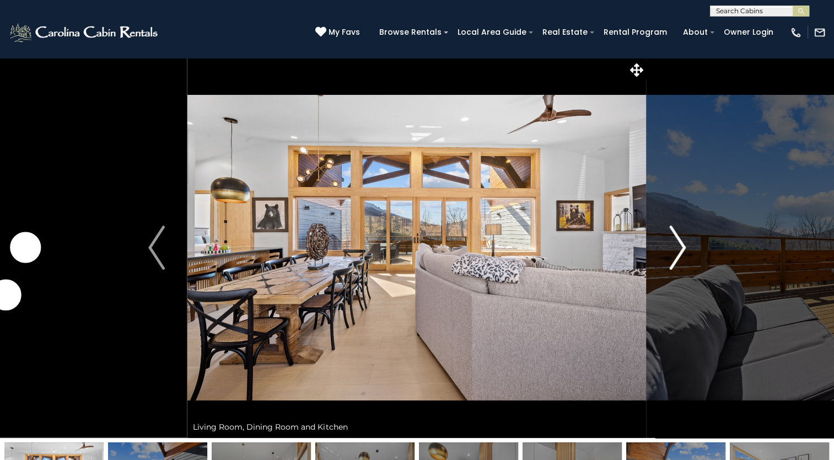
click at [673, 263] on img "Next" at bounding box center [677, 247] width 17 height 44
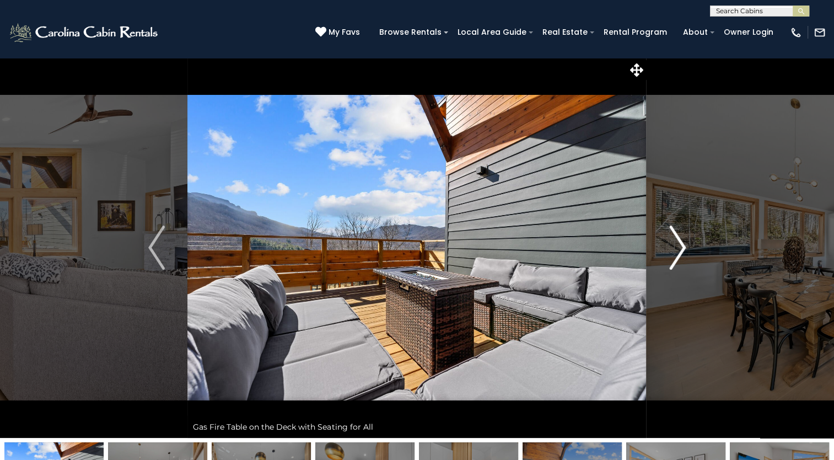
click at [673, 263] on img "Next" at bounding box center [677, 247] width 17 height 44
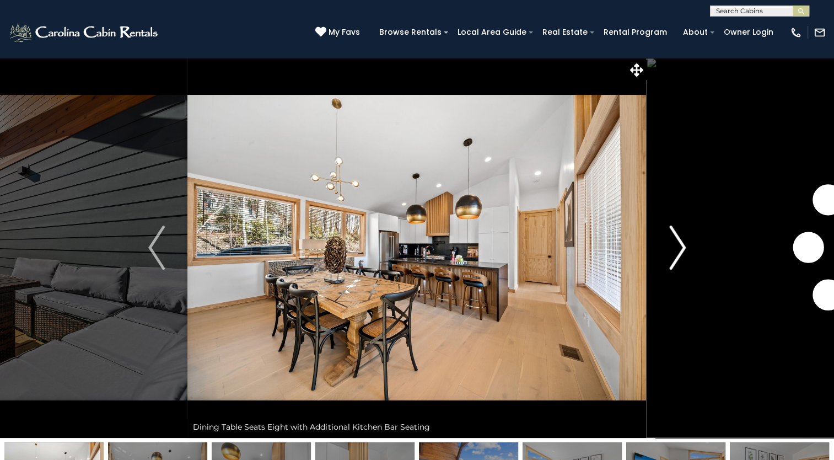
click at [673, 263] on img "Next" at bounding box center [677, 247] width 17 height 44
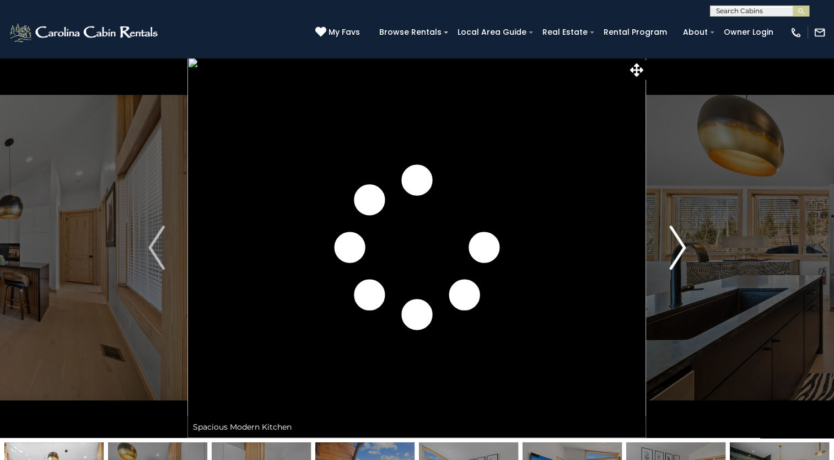
click at [673, 263] on img "Next" at bounding box center [677, 247] width 17 height 44
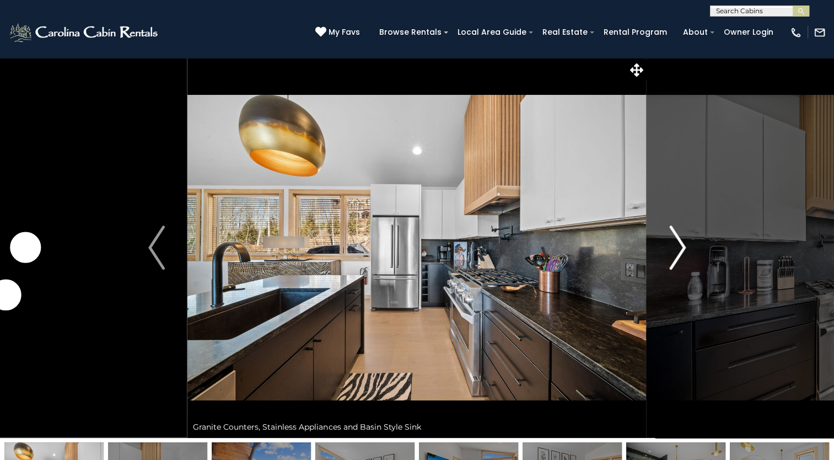
click at [673, 263] on img "Next" at bounding box center [677, 247] width 17 height 44
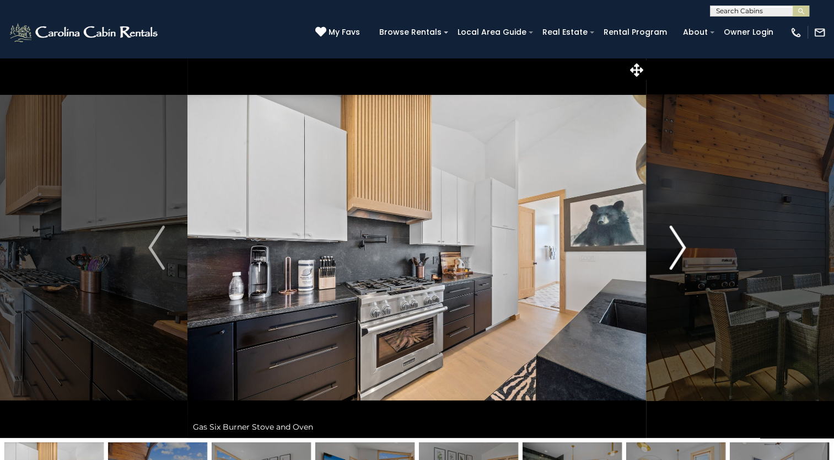
click at [673, 263] on img "Next" at bounding box center [677, 247] width 17 height 44
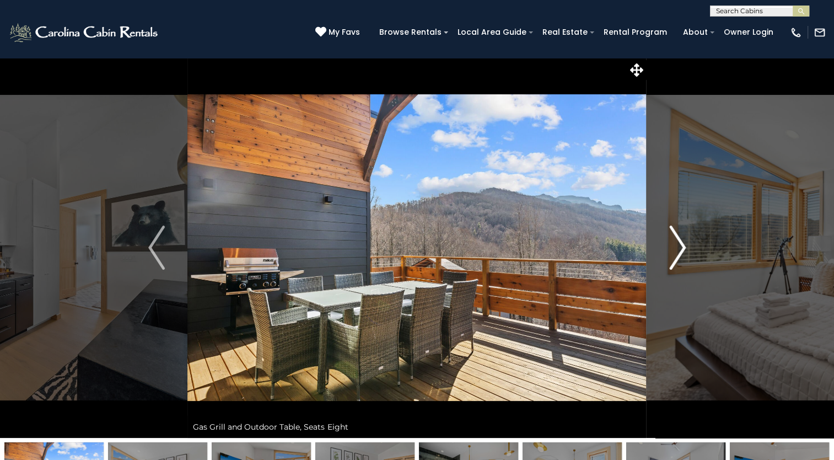
click at [673, 263] on img "Next" at bounding box center [677, 247] width 17 height 44
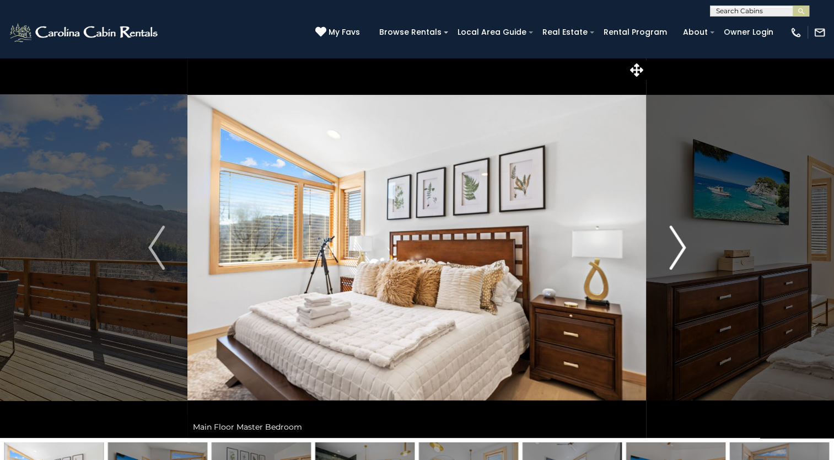
click at [673, 263] on img "Next" at bounding box center [677, 247] width 17 height 44
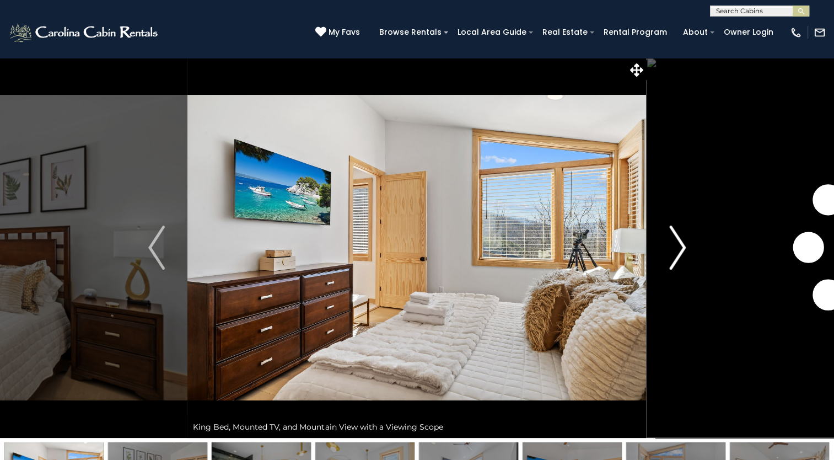
click at [673, 263] on img "Next" at bounding box center [677, 247] width 17 height 44
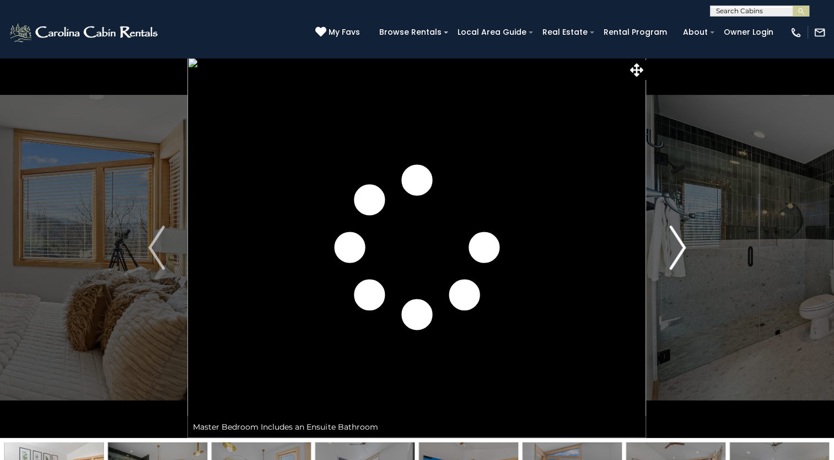
drag, startPoint x: 673, startPoint y: 263, endPoint x: 674, endPoint y: 248, distance: 16.0
click at [674, 248] on img "Next" at bounding box center [677, 247] width 17 height 44
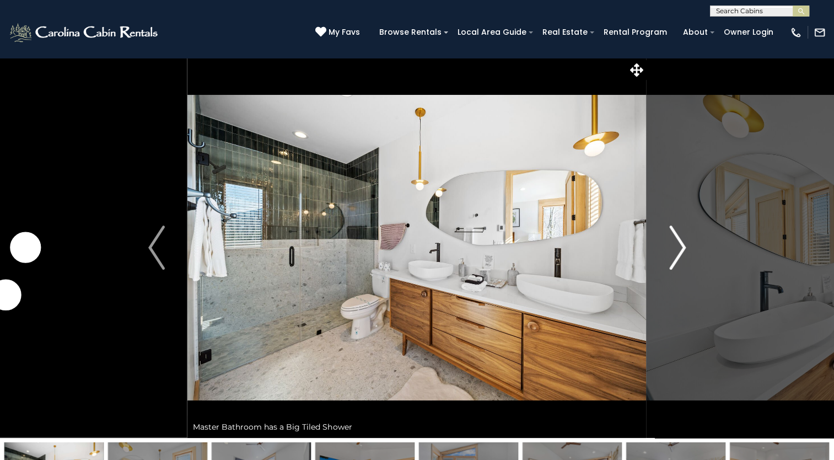
click at [681, 249] on img "Next" at bounding box center [677, 247] width 17 height 44
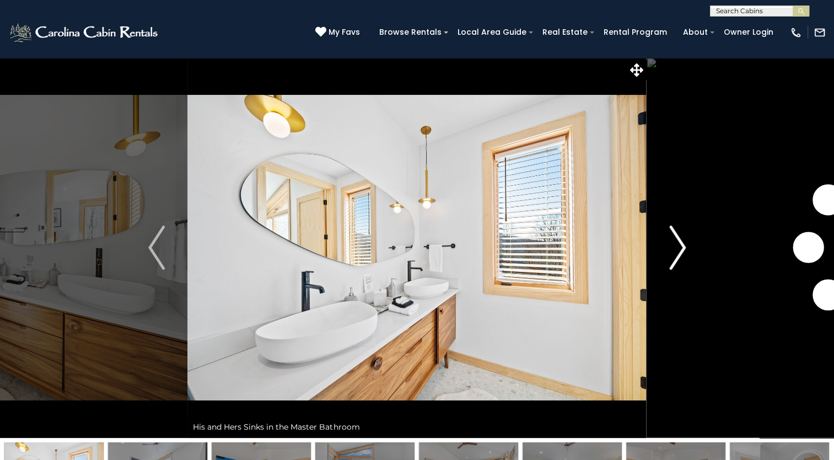
click at [681, 249] on img "Next" at bounding box center [677, 247] width 17 height 44
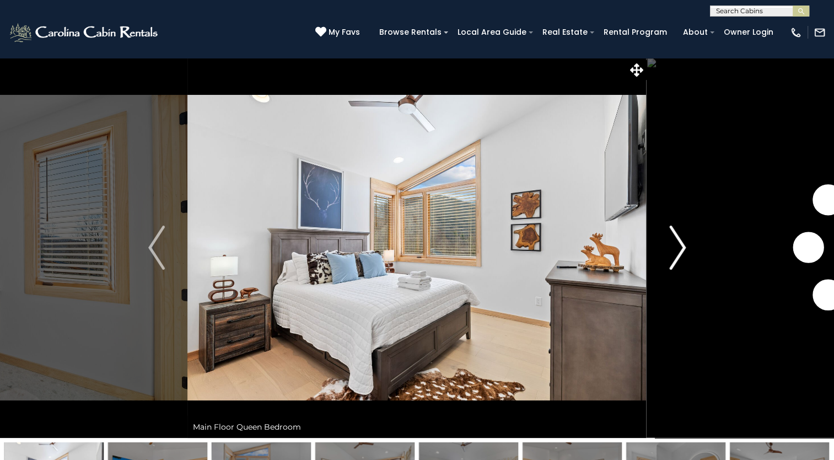
click at [681, 249] on img "Next" at bounding box center [677, 247] width 17 height 44
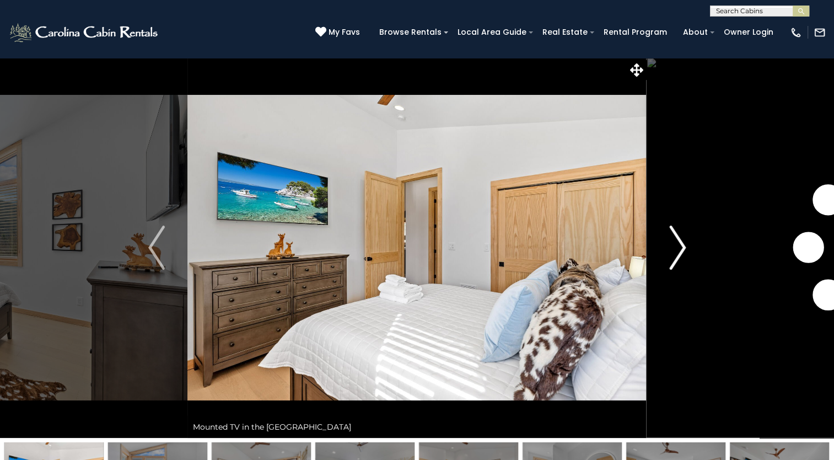
click at [681, 249] on img "Next" at bounding box center [677, 247] width 17 height 44
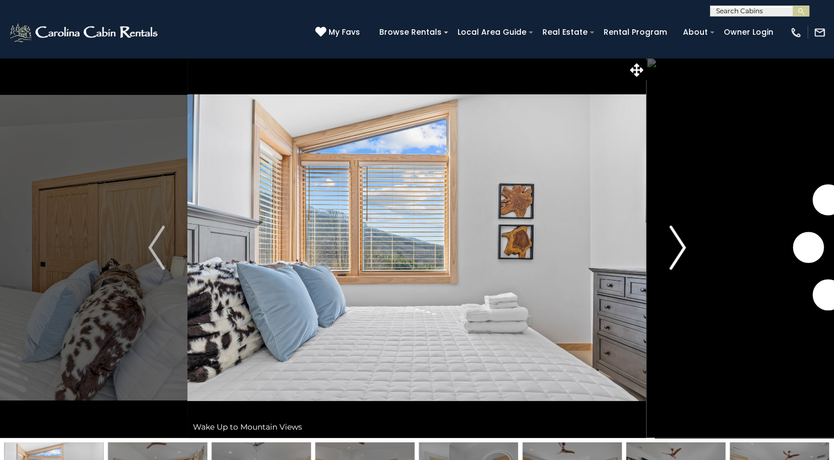
click at [681, 249] on img "Next" at bounding box center [677, 247] width 17 height 44
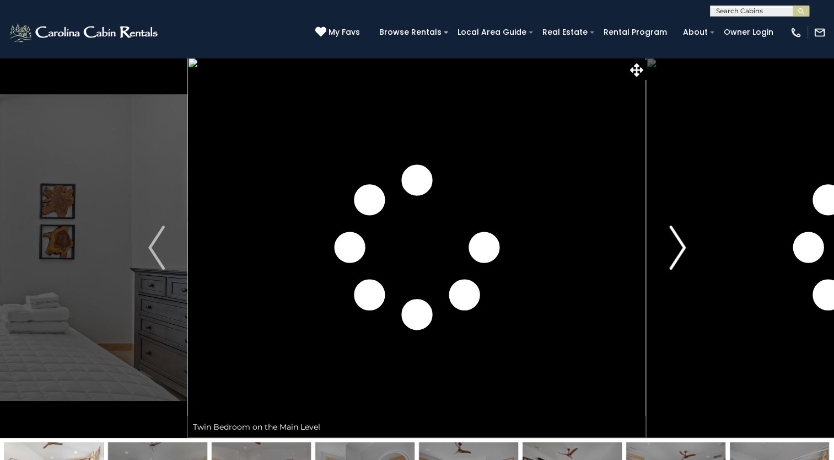
click at [681, 249] on img "Next" at bounding box center [677, 247] width 17 height 44
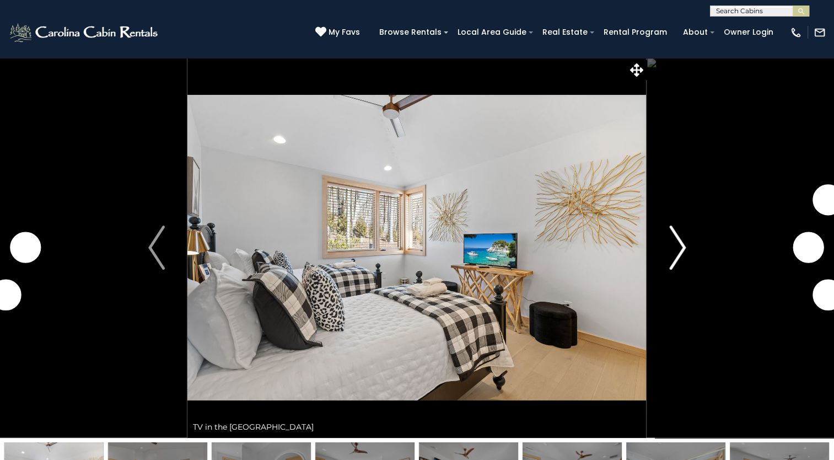
click at [681, 249] on img "Next" at bounding box center [677, 247] width 17 height 44
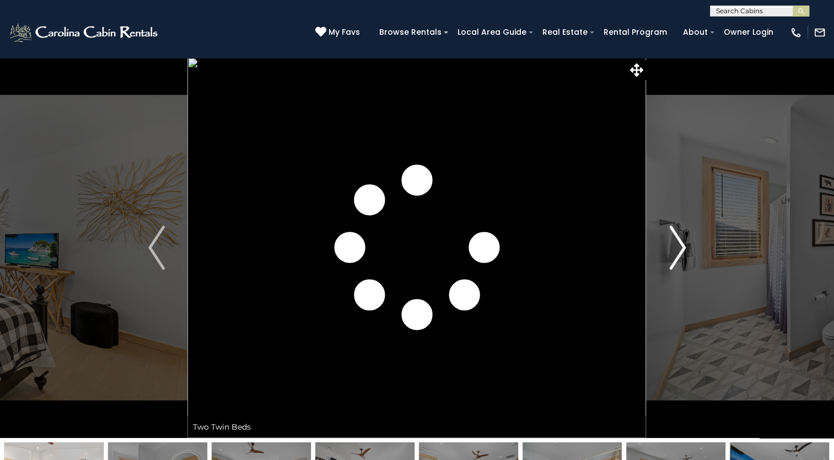
click at [681, 249] on img "Next" at bounding box center [677, 247] width 17 height 44
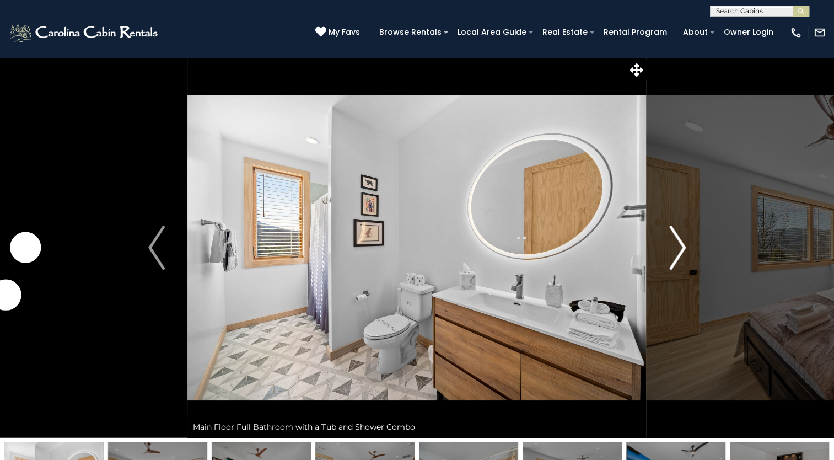
click at [681, 249] on img "Next" at bounding box center [677, 247] width 17 height 44
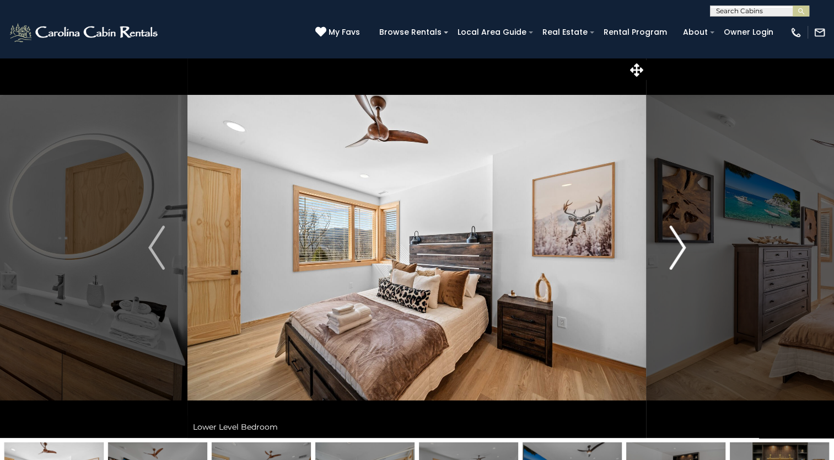
click at [681, 249] on img "Next" at bounding box center [677, 247] width 17 height 44
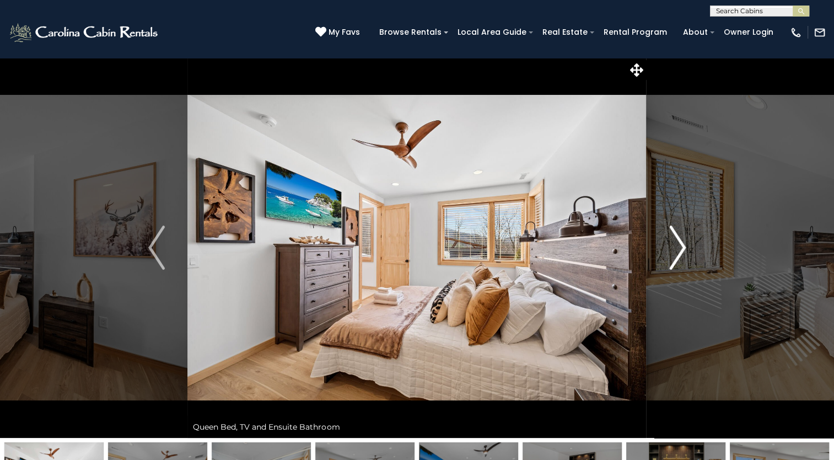
click at [681, 249] on img "Next" at bounding box center [677, 247] width 17 height 44
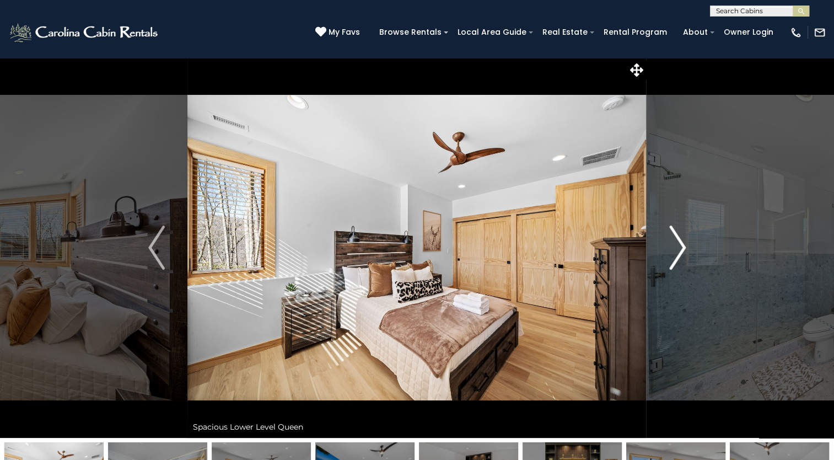
click at [681, 249] on img "Next" at bounding box center [677, 247] width 17 height 44
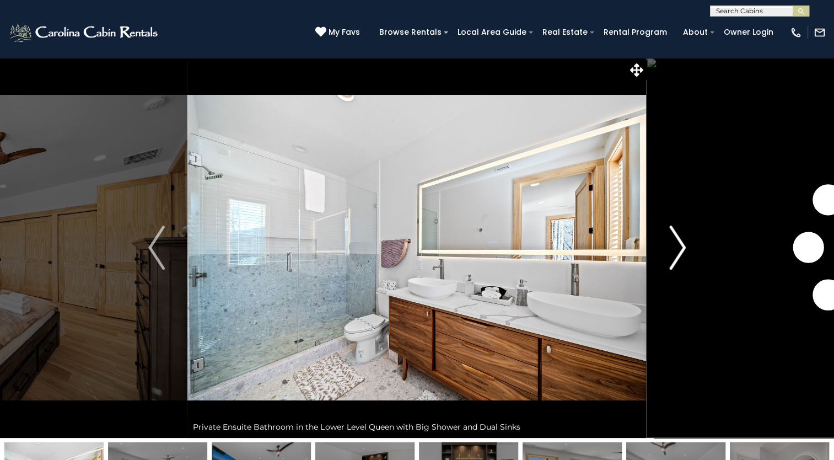
click at [681, 249] on img "Next" at bounding box center [677, 247] width 17 height 44
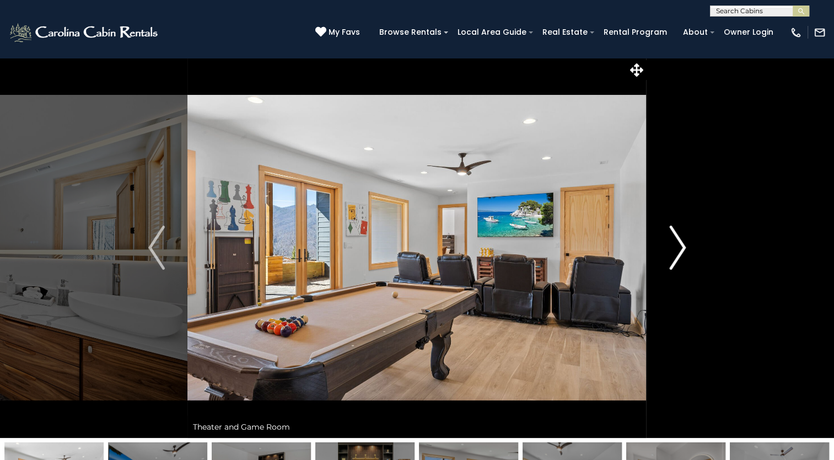
click at [681, 249] on img "Next" at bounding box center [677, 247] width 17 height 44
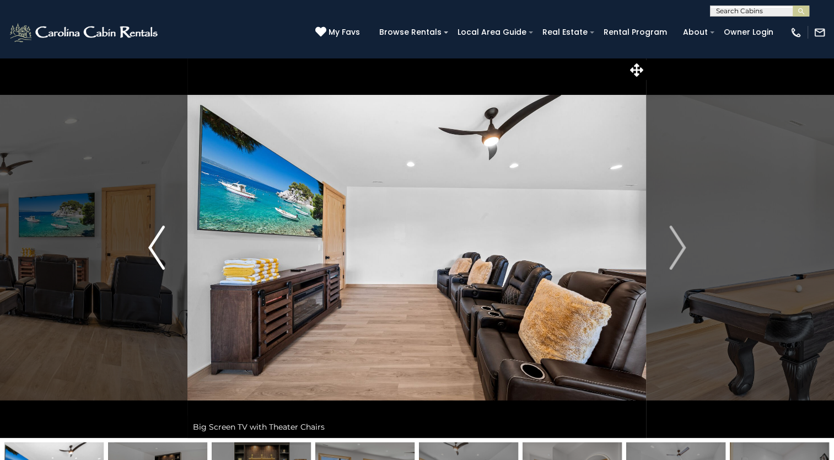
click at [153, 241] on img "Previous" at bounding box center [156, 247] width 17 height 44
